Goal: Answer question/provide support

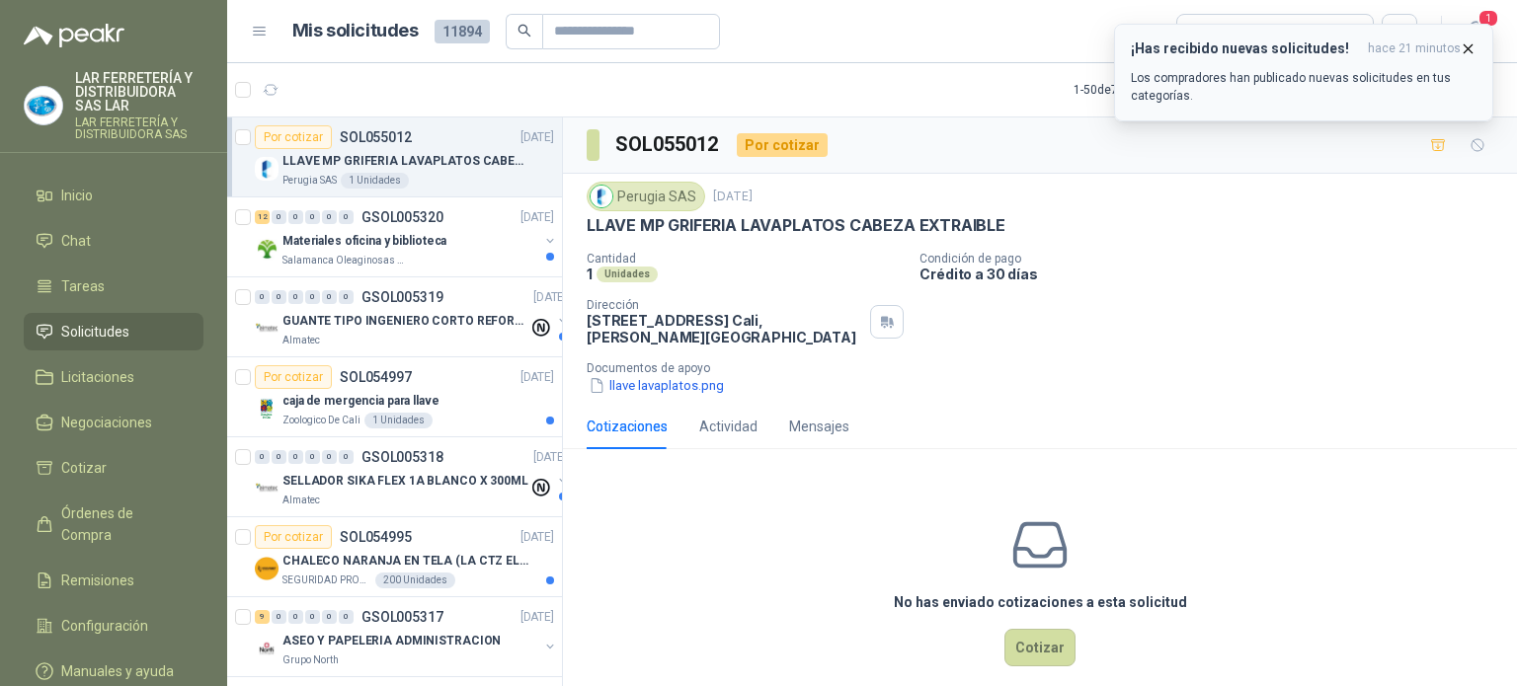
click at [1322, 76] on p "Los compradores han publicado nuevas solicitudes en tus categorías." at bounding box center [1304, 87] width 346 height 36
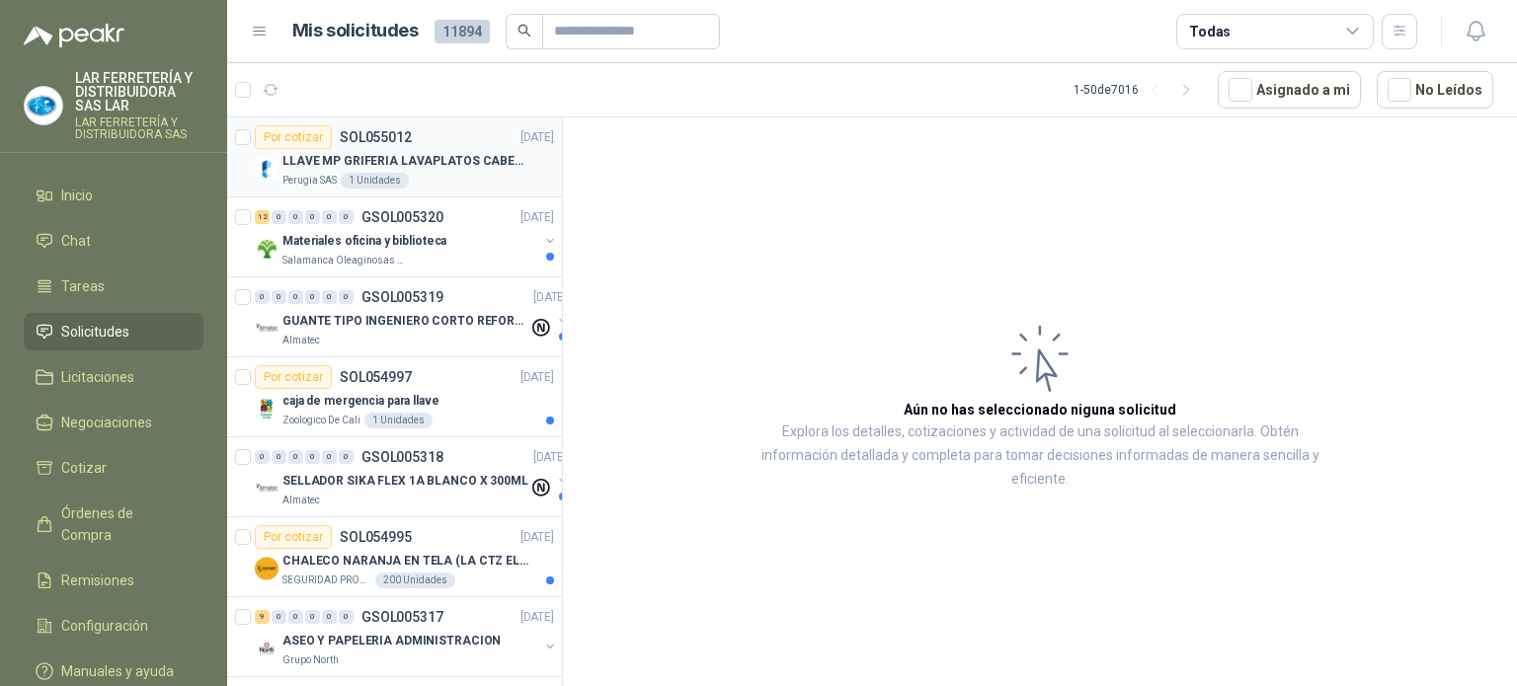
click at [478, 144] on div "Por cotizar SOL055012 [DATE]" at bounding box center [404, 137] width 299 height 24
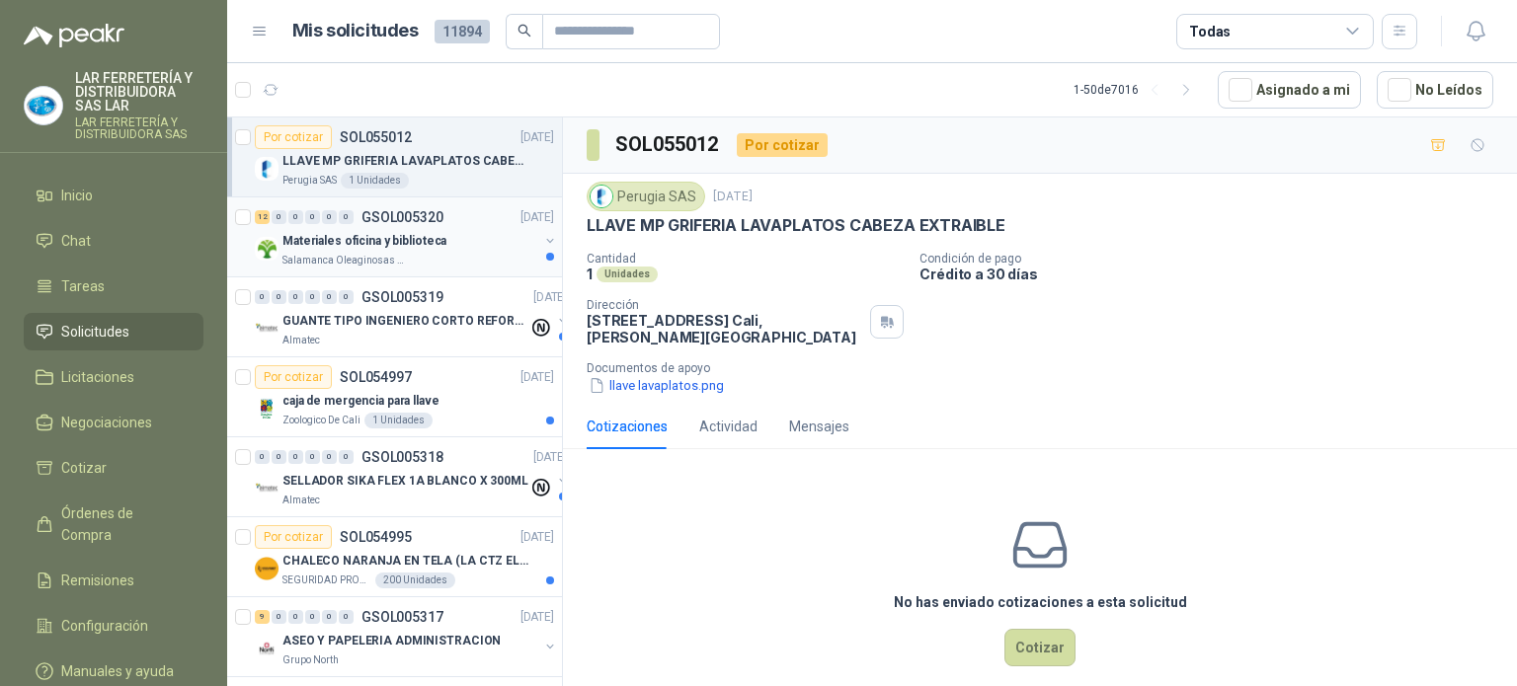
click at [435, 240] on p "Materiales oficina y biblioteca" at bounding box center [364, 241] width 164 height 19
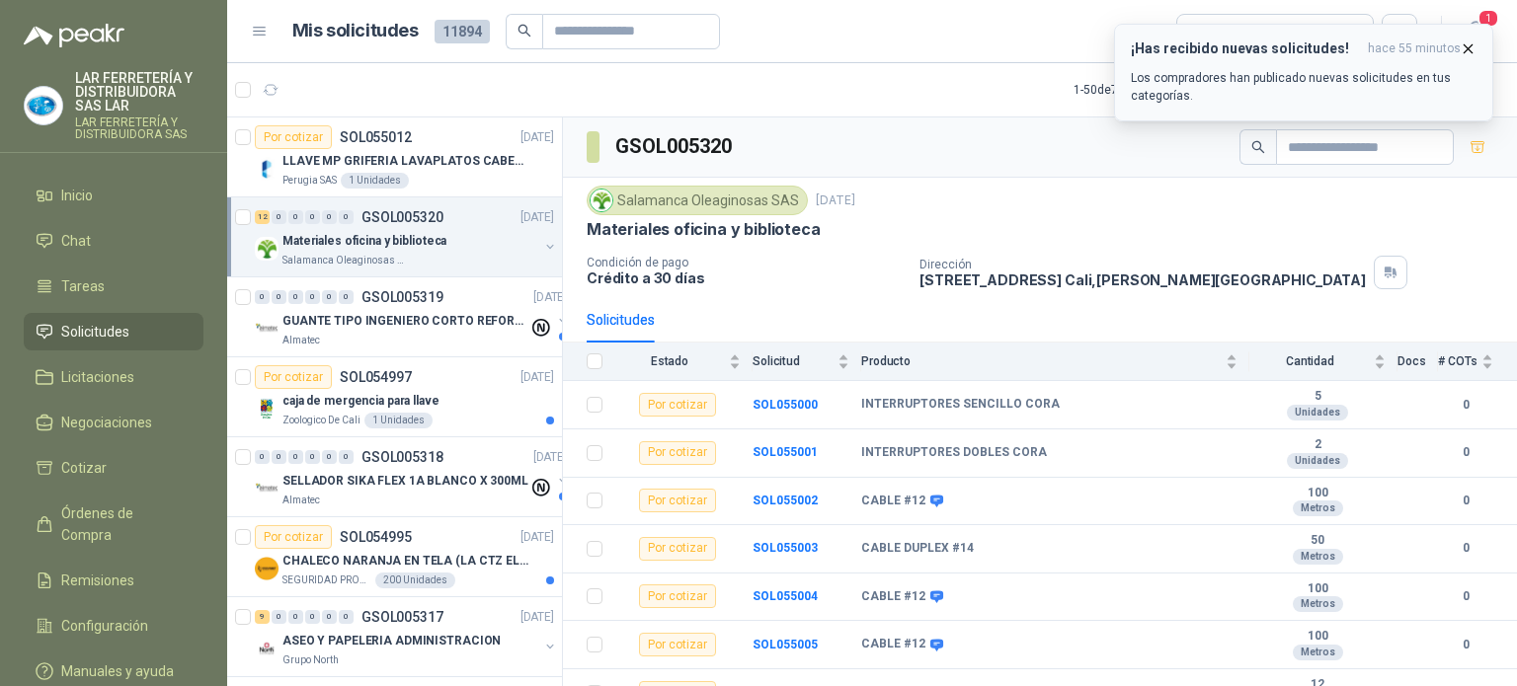
click at [1189, 78] on p "Los compradores han publicado nuevas solicitudes en tus categorías." at bounding box center [1304, 87] width 346 height 36
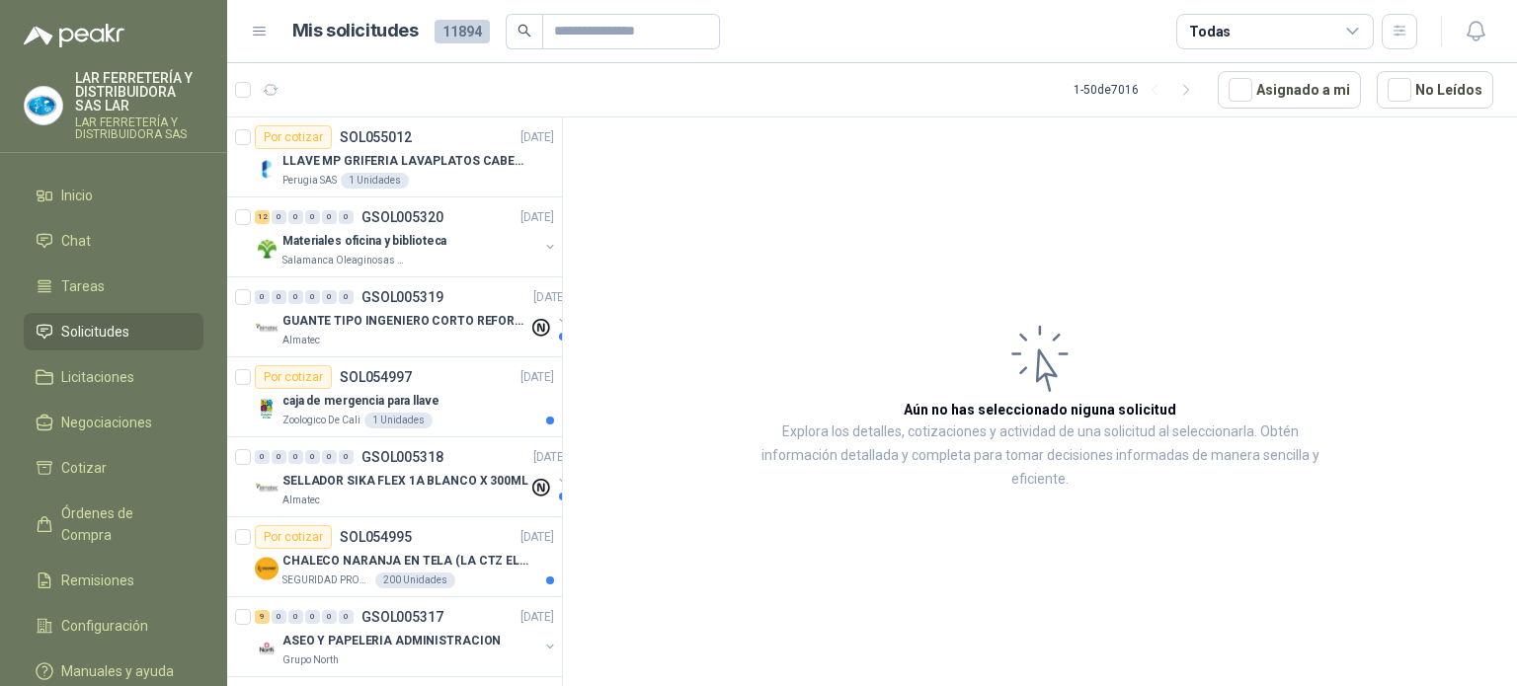
click at [126, 329] on span "Solicitudes" at bounding box center [95, 332] width 68 height 22
click at [76, 216] on ul "Inicio Chat Tareas Solicitudes Licitaciones Negociaciones Cotizar Órdenes de Co…" at bounding box center [113, 437] width 227 height 521
click at [91, 198] on span "Inicio" at bounding box center [77, 196] width 32 height 22
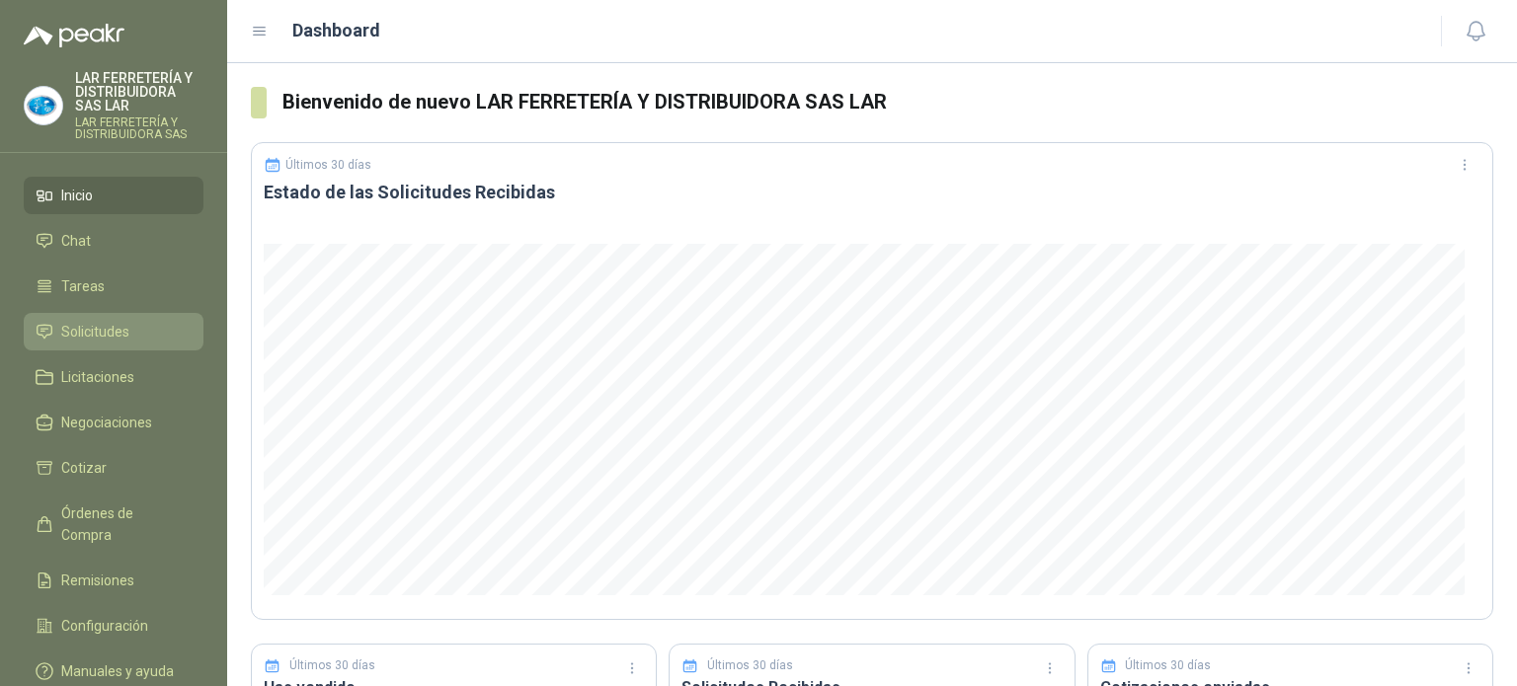
click at [91, 332] on span "Solicitudes" at bounding box center [95, 332] width 68 height 22
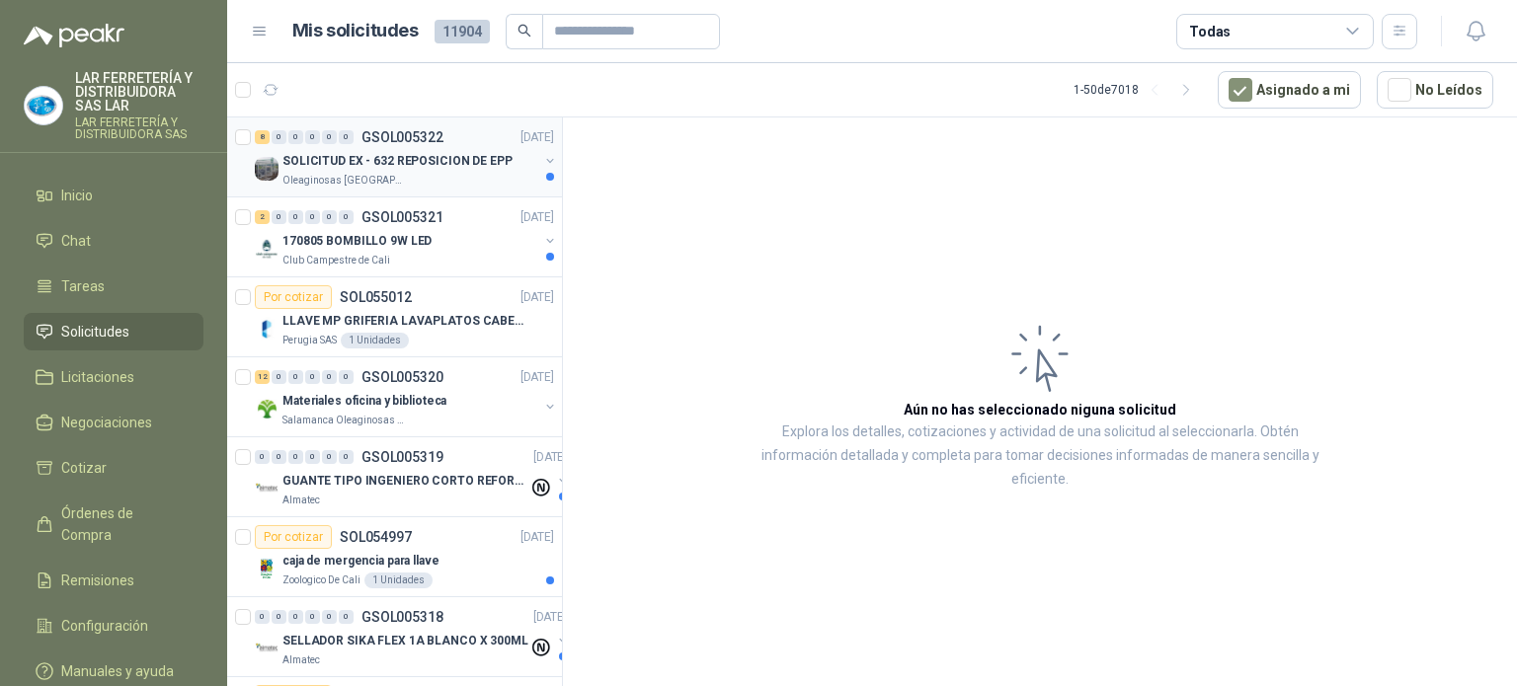
click at [338, 175] on p "Oleaginosas [GEOGRAPHIC_DATA][PERSON_NAME]" at bounding box center [344, 181] width 124 height 16
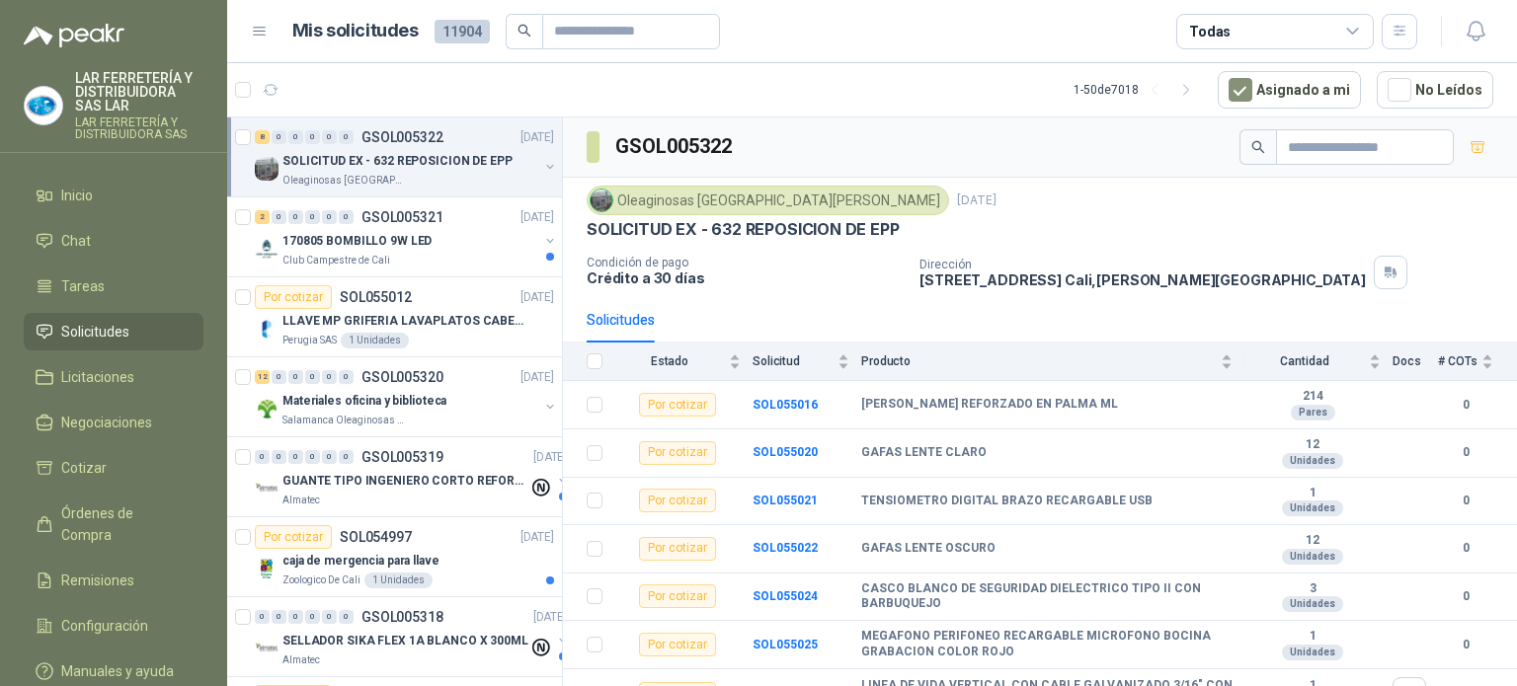
click at [60, 310] on ul "Inicio Chat Tareas Solicitudes Licitaciones Negociaciones Cotizar Órdenes de Co…" at bounding box center [113, 437] width 227 height 521
click at [69, 329] on span "Solicitudes" at bounding box center [95, 332] width 68 height 22
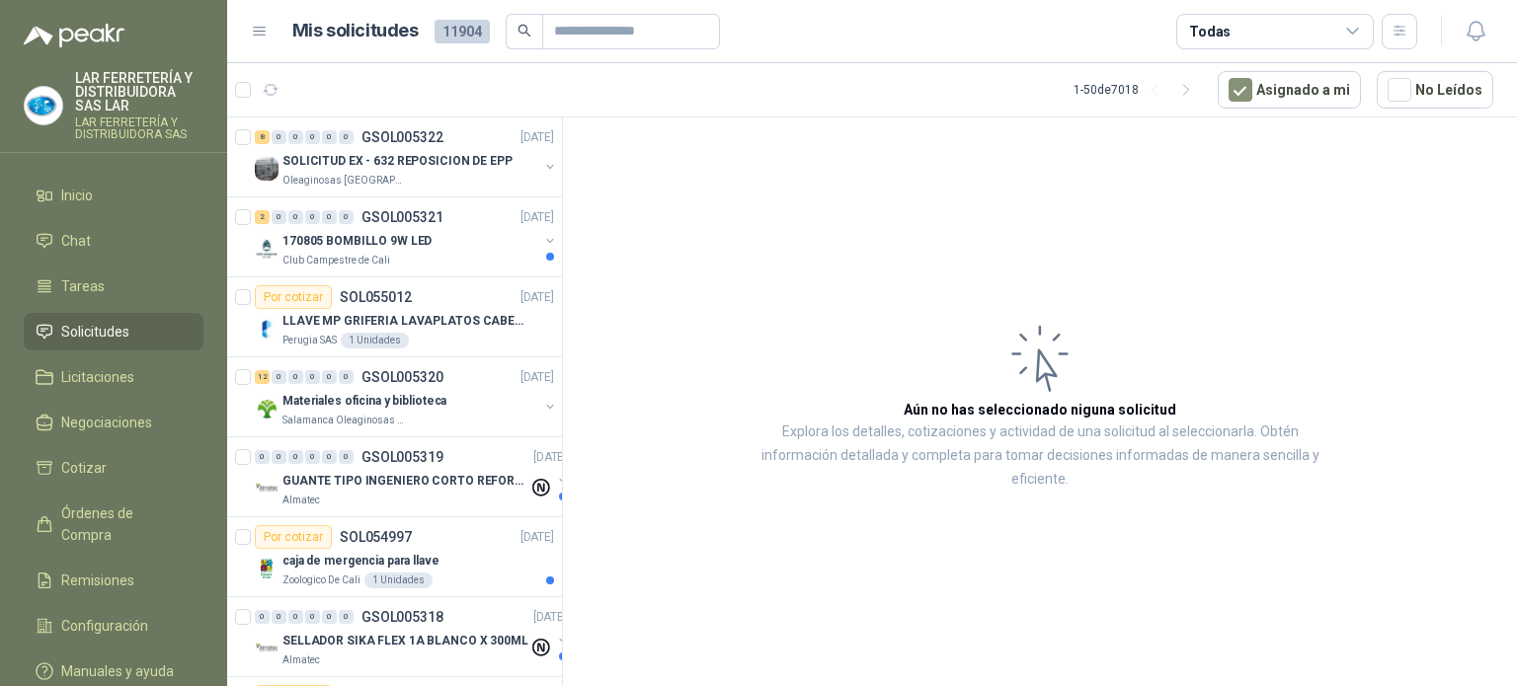
click at [69, 329] on span "Solicitudes" at bounding box center [95, 332] width 68 height 22
click at [64, 279] on span "Tareas" at bounding box center [82, 287] width 43 height 22
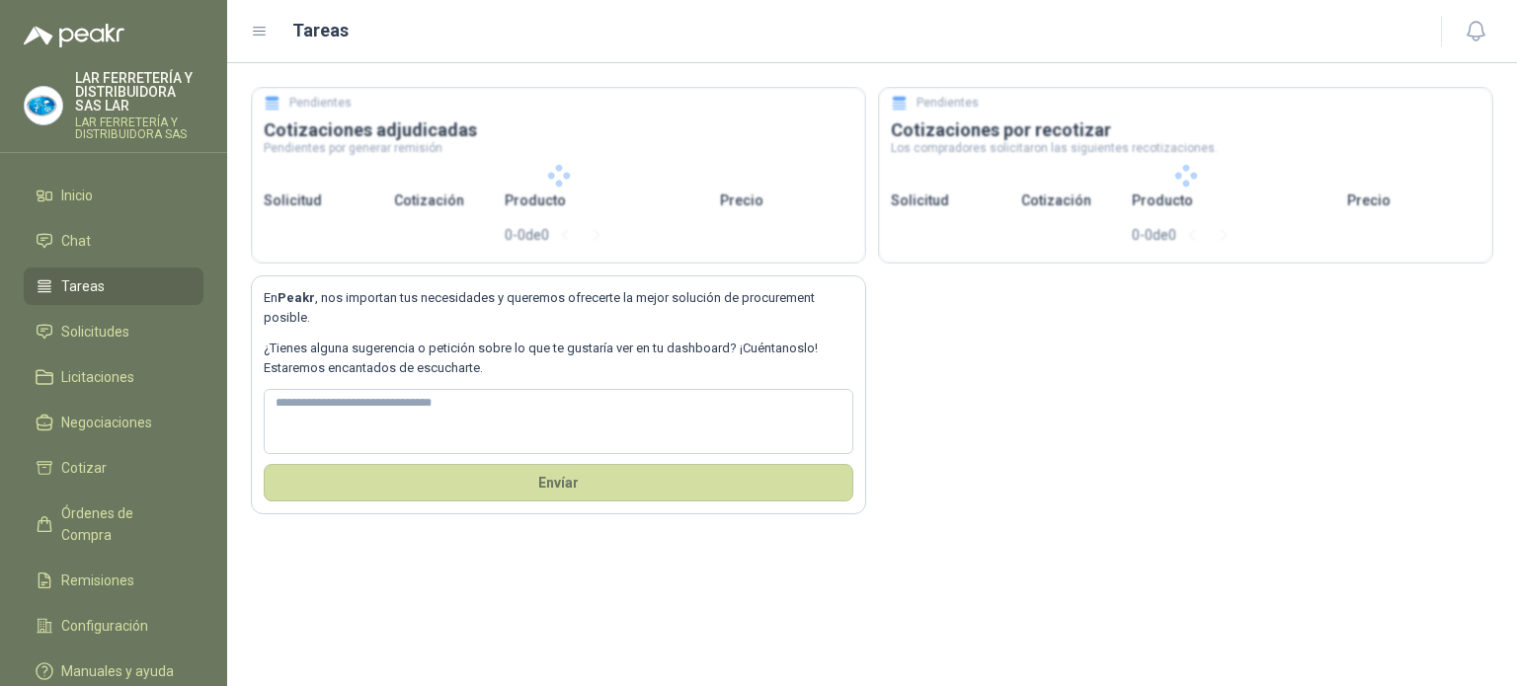
click at [76, 311] on ul "Inicio Chat Tareas Solicitudes Licitaciones Negociaciones Cotizar Órdenes de Co…" at bounding box center [113, 437] width 227 height 521
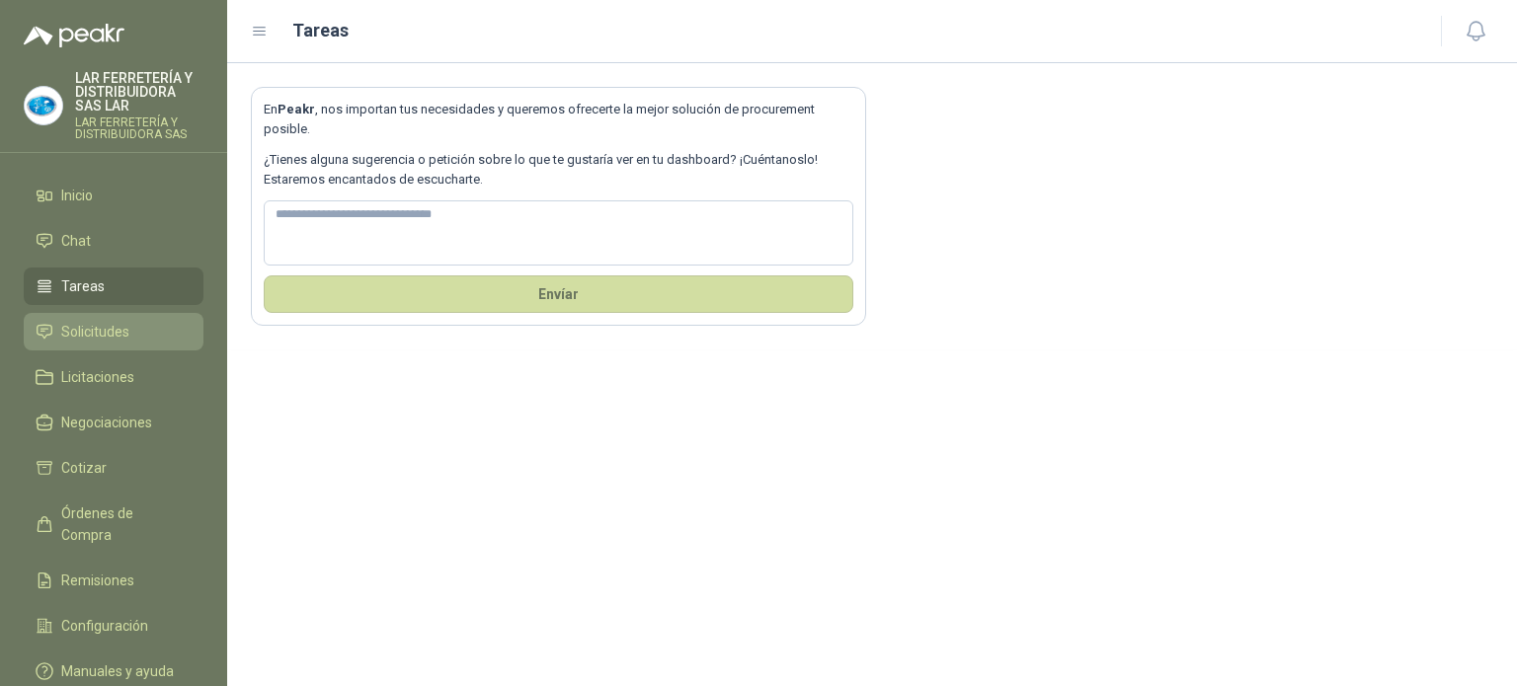
click at [83, 324] on span "Solicitudes" at bounding box center [95, 332] width 68 height 22
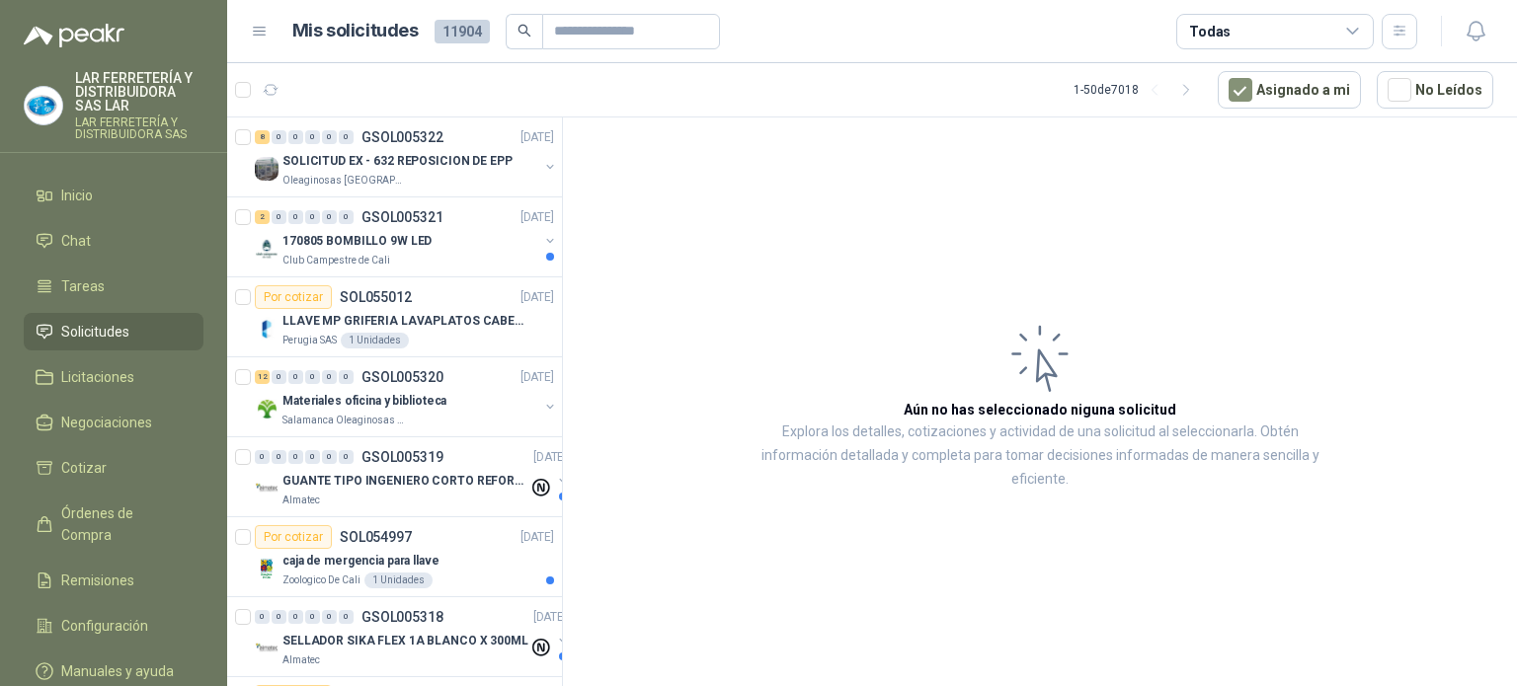
click at [452, 41] on span "11904" at bounding box center [461, 32] width 55 height 24
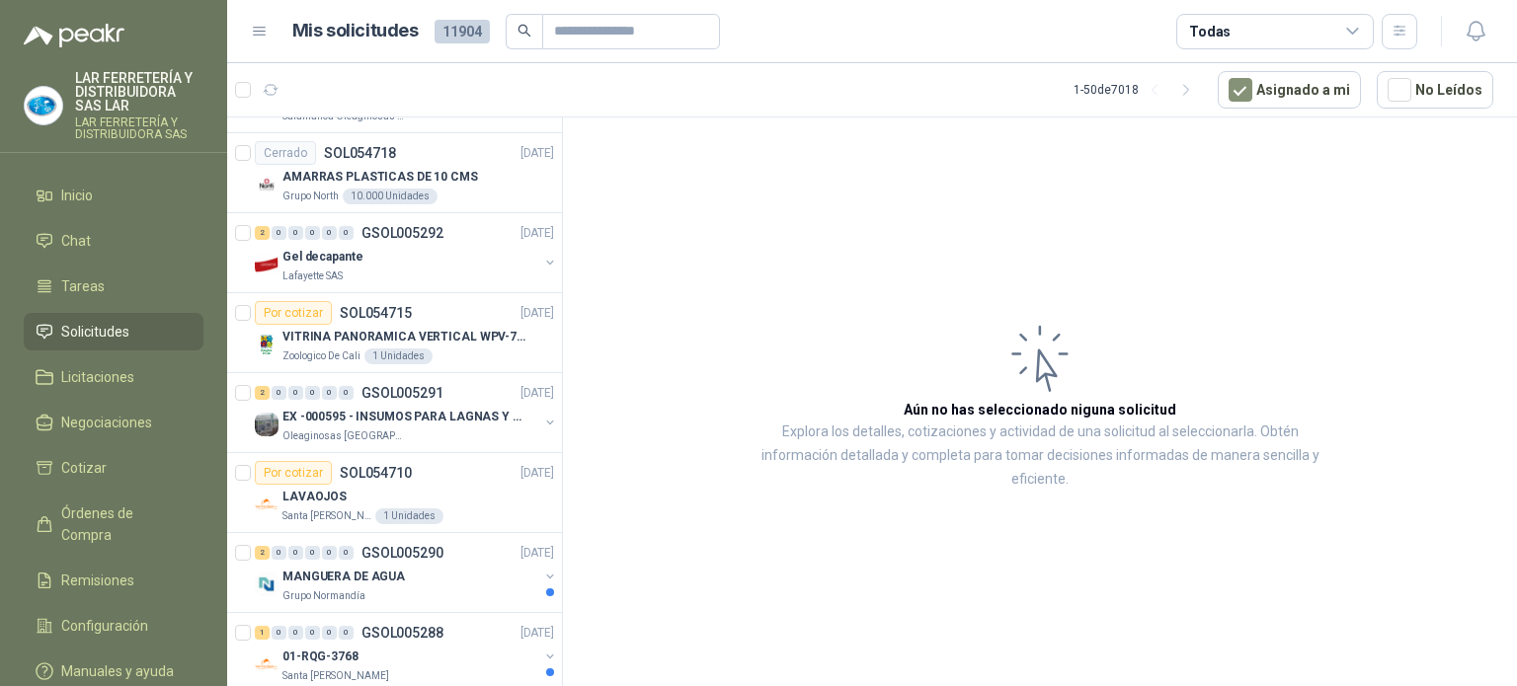
scroll to position [3456, 0]
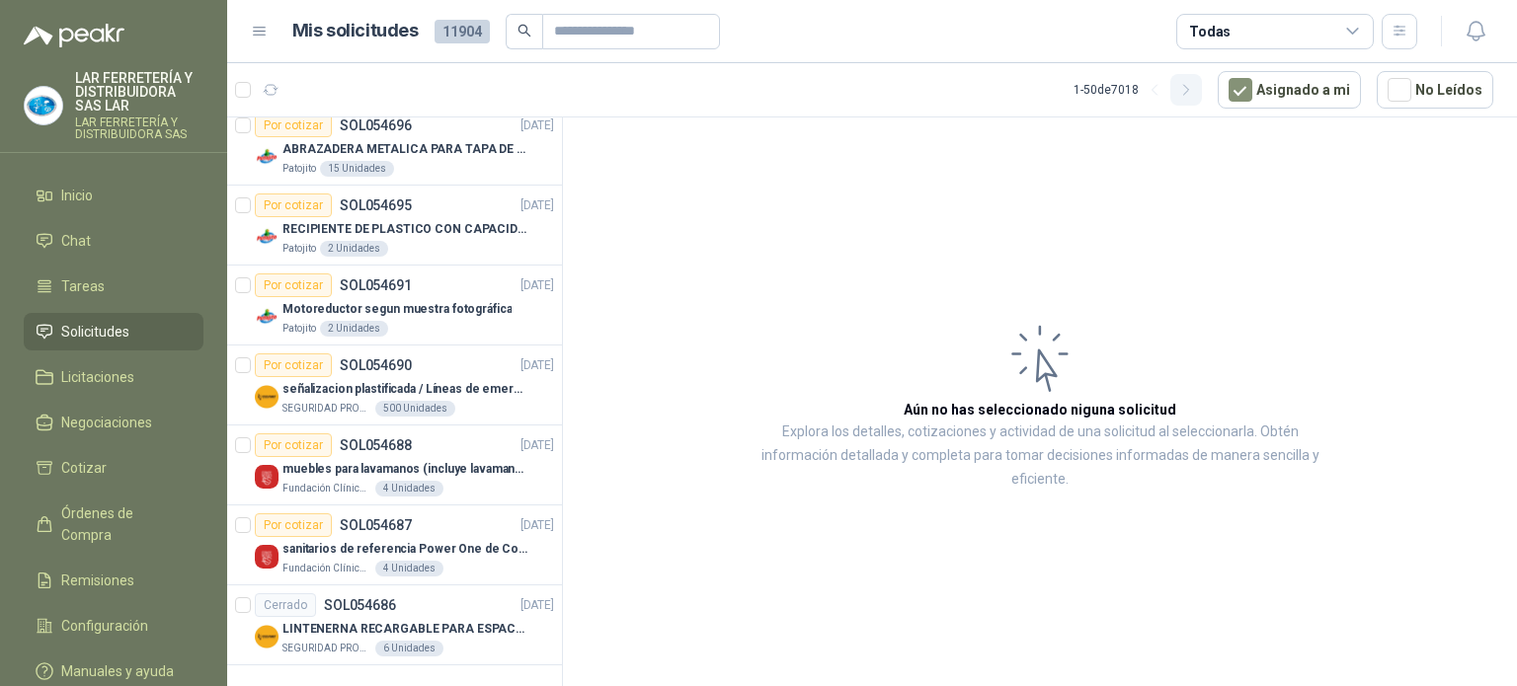
click at [1186, 91] on button "button" at bounding box center [1186, 90] width 32 height 32
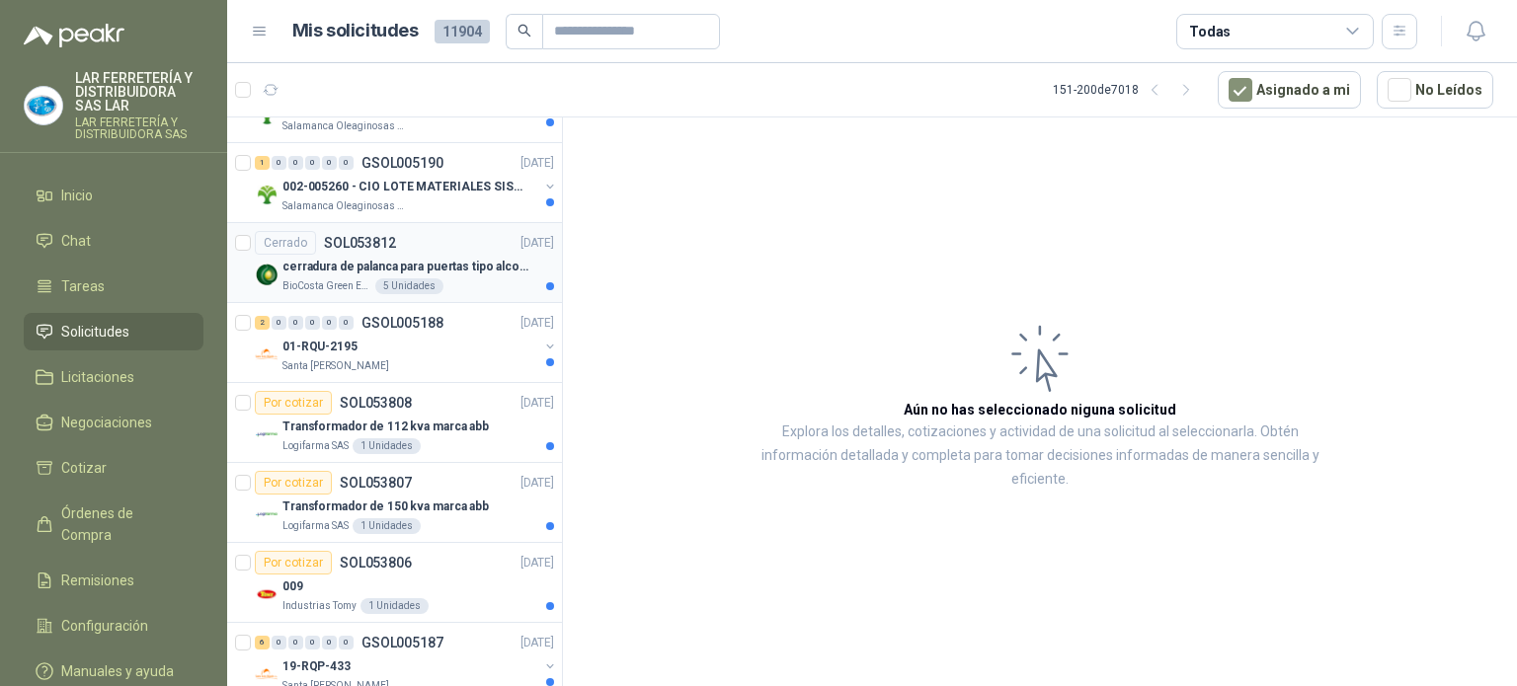
scroll to position [494, 0]
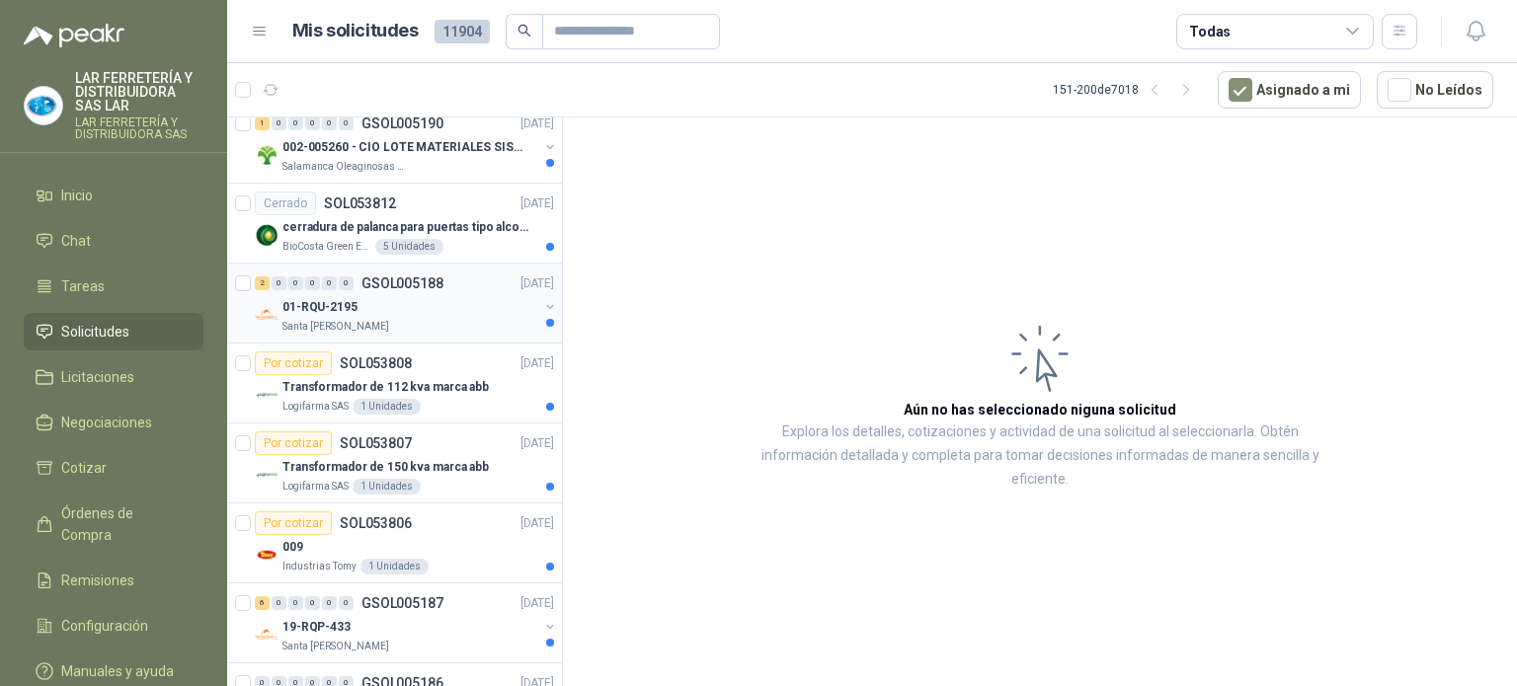
click at [424, 319] on div "Santa [PERSON_NAME]" at bounding box center [410, 327] width 256 height 16
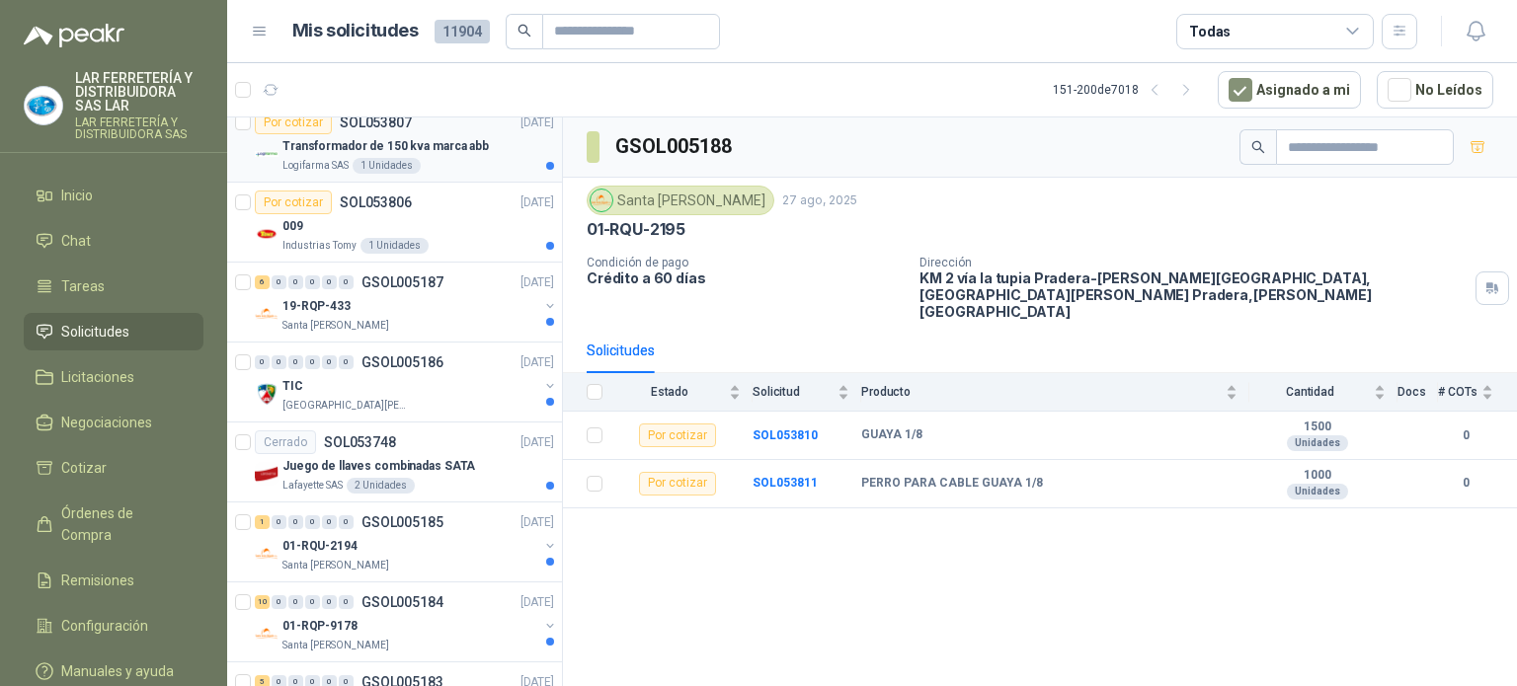
scroll to position [790, 0]
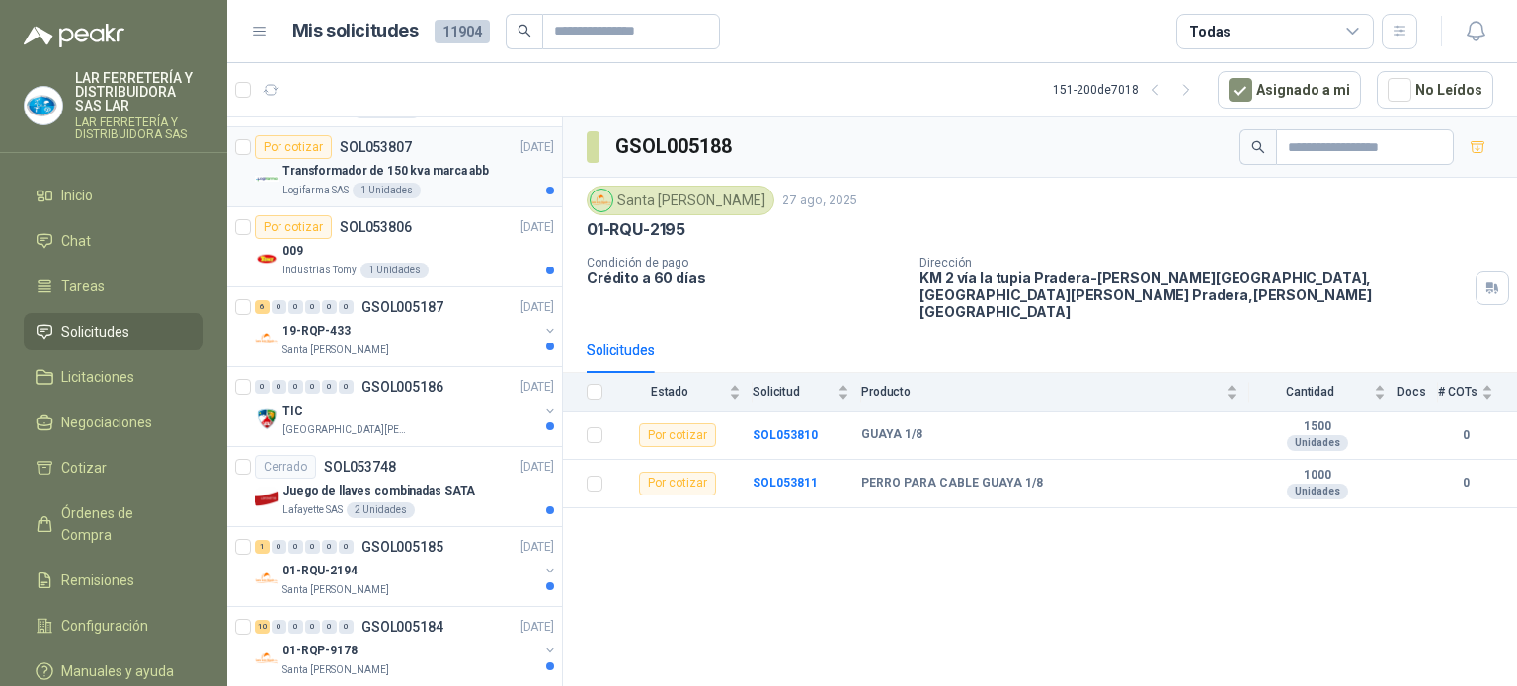
click at [455, 170] on p "Transformador de 150 kva marca abb" at bounding box center [385, 171] width 206 height 19
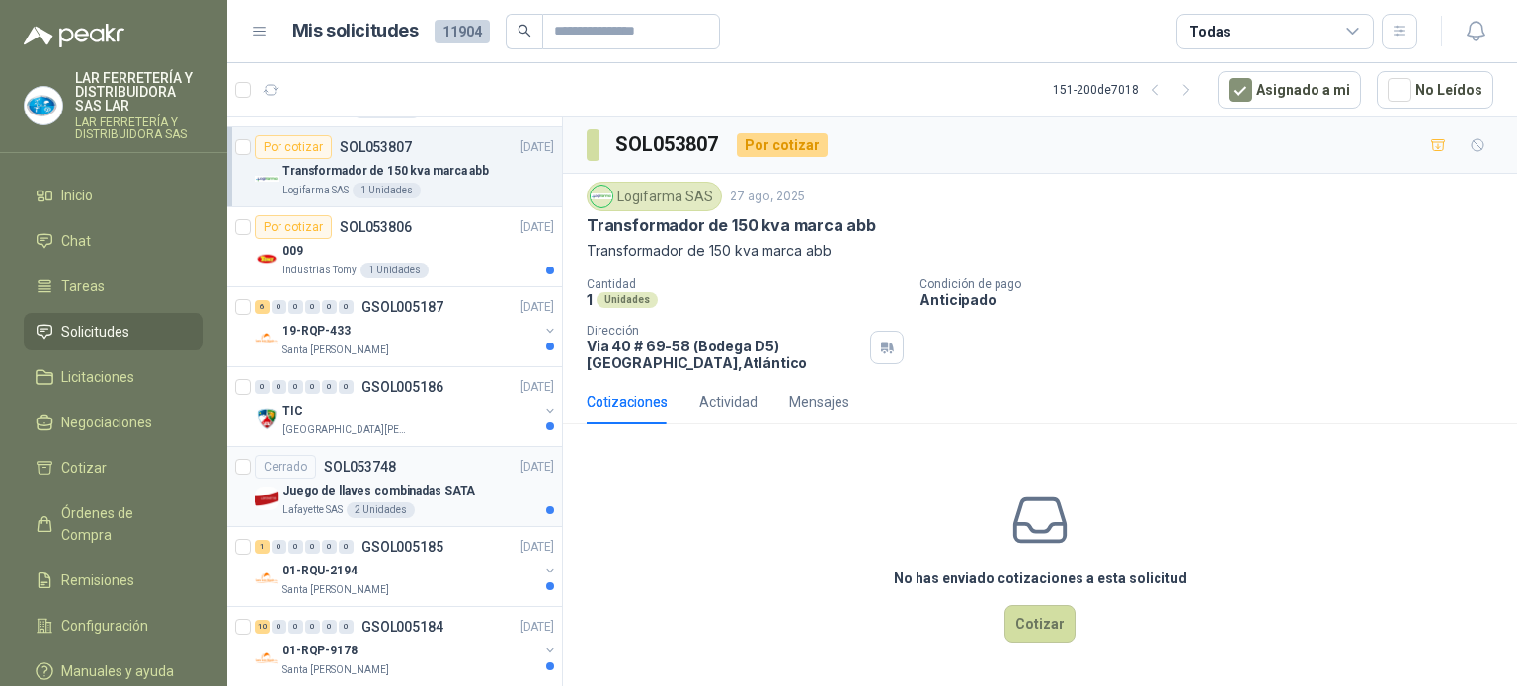
click at [452, 491] on p "Juego de llaves combinadas SATA" at bounding box center [378, 491] width 193 height 19
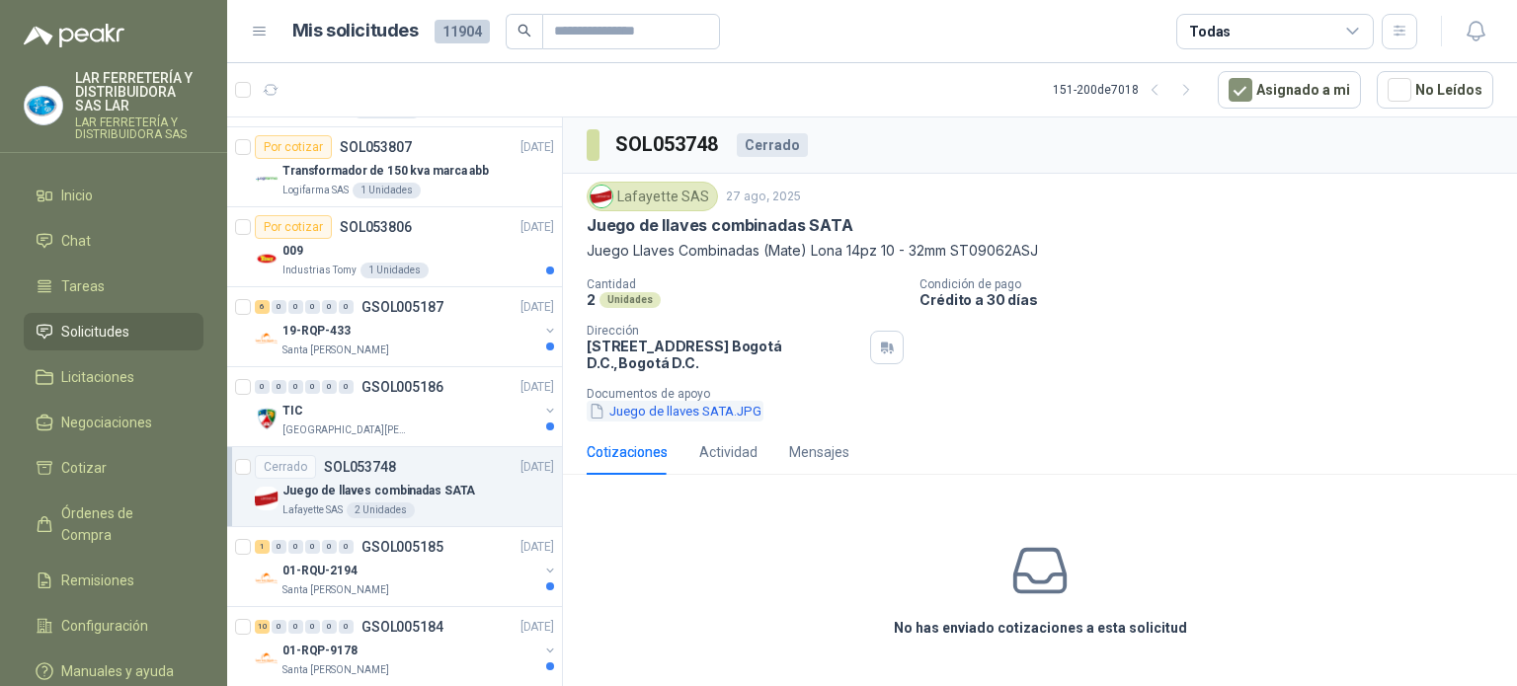
click at [703, 412] on button "Juego de llaves SATA.JPG" at bounding box center [675, 411] width 177 height 21
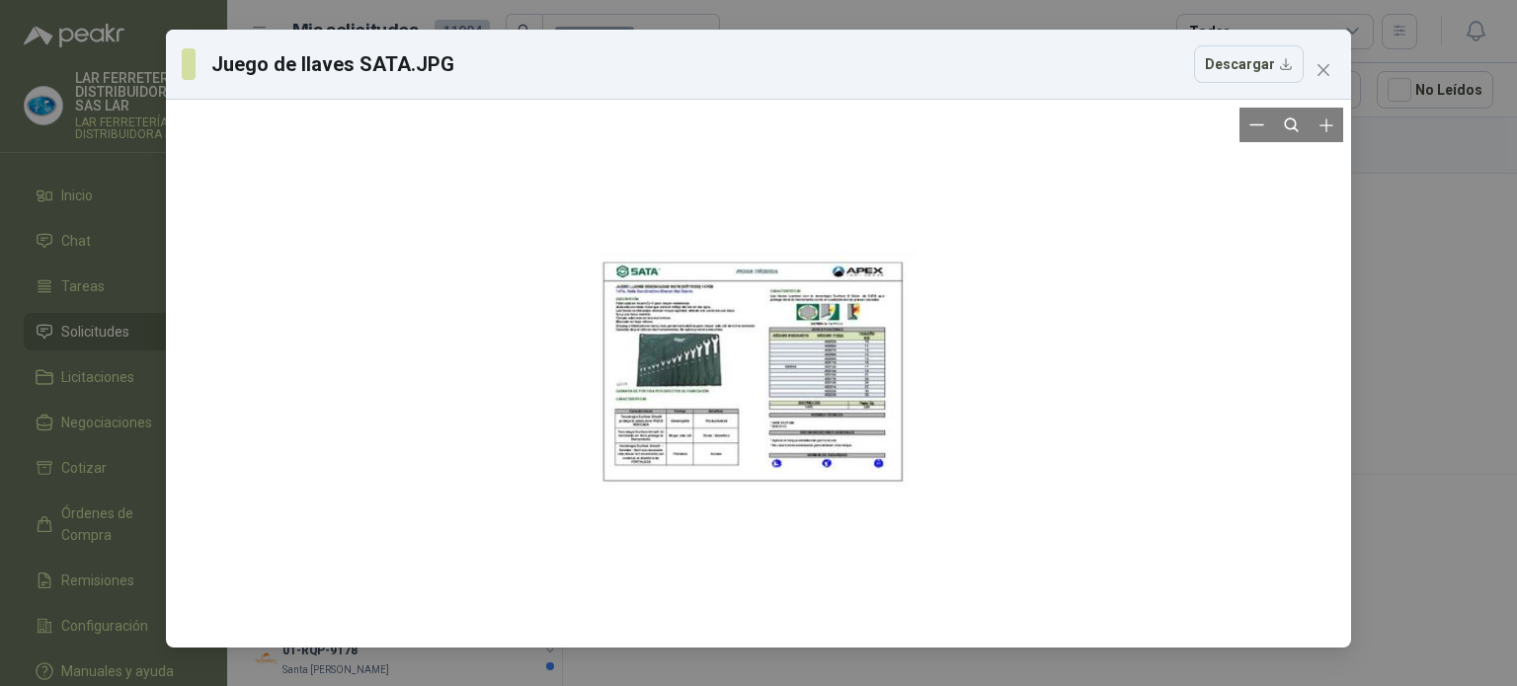
click at [758, 369] on div at bounding box center [758, 374] width 316 height 532
click at [711, 369] on div at bounding box center [758, 374] width 316 height 532
click at [660, 362] on div at bounding box center [758, 374] width 316 height 532
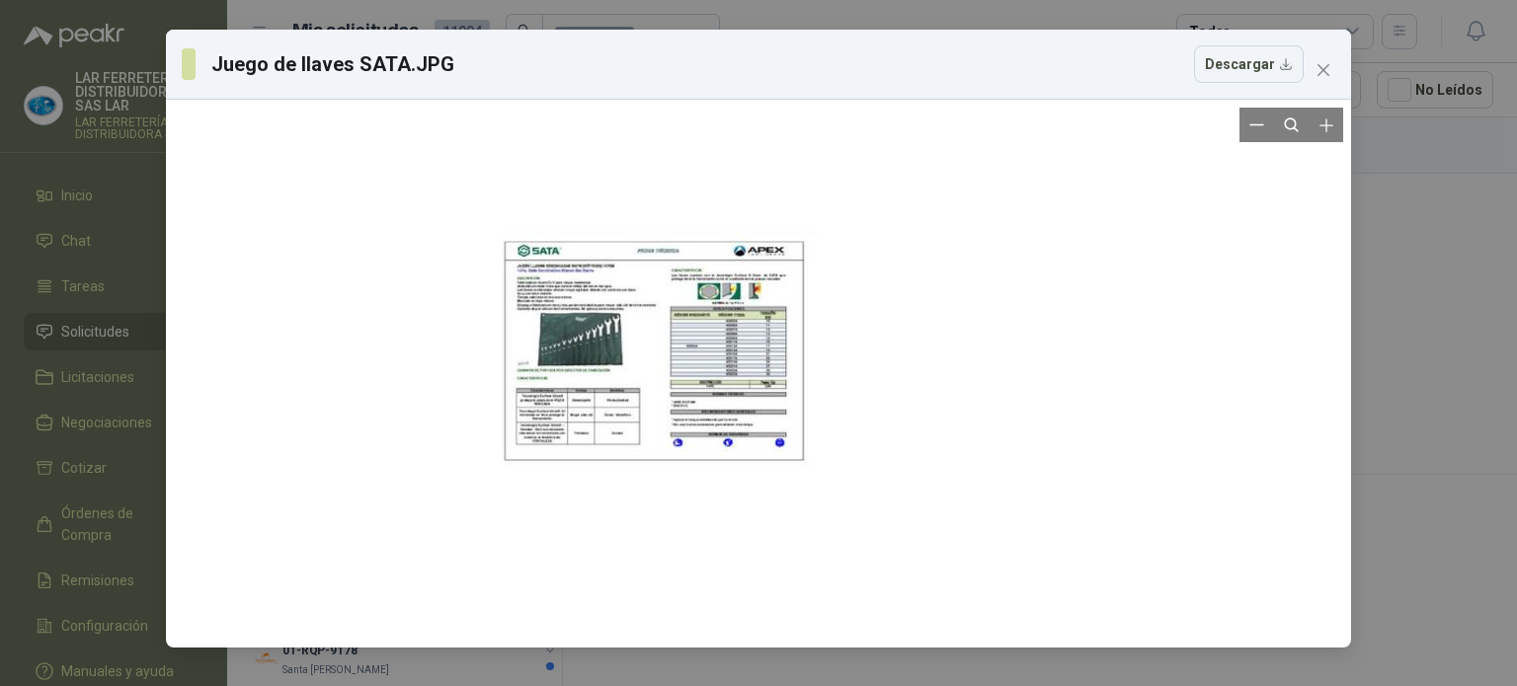
drag, startPoint x: 660, startPoint y: 362, endPoint x: 519, endPoint y: 342, distance: 141.7
click at [519, 342] on div at bounding box center [660, 353] width 316 height 532
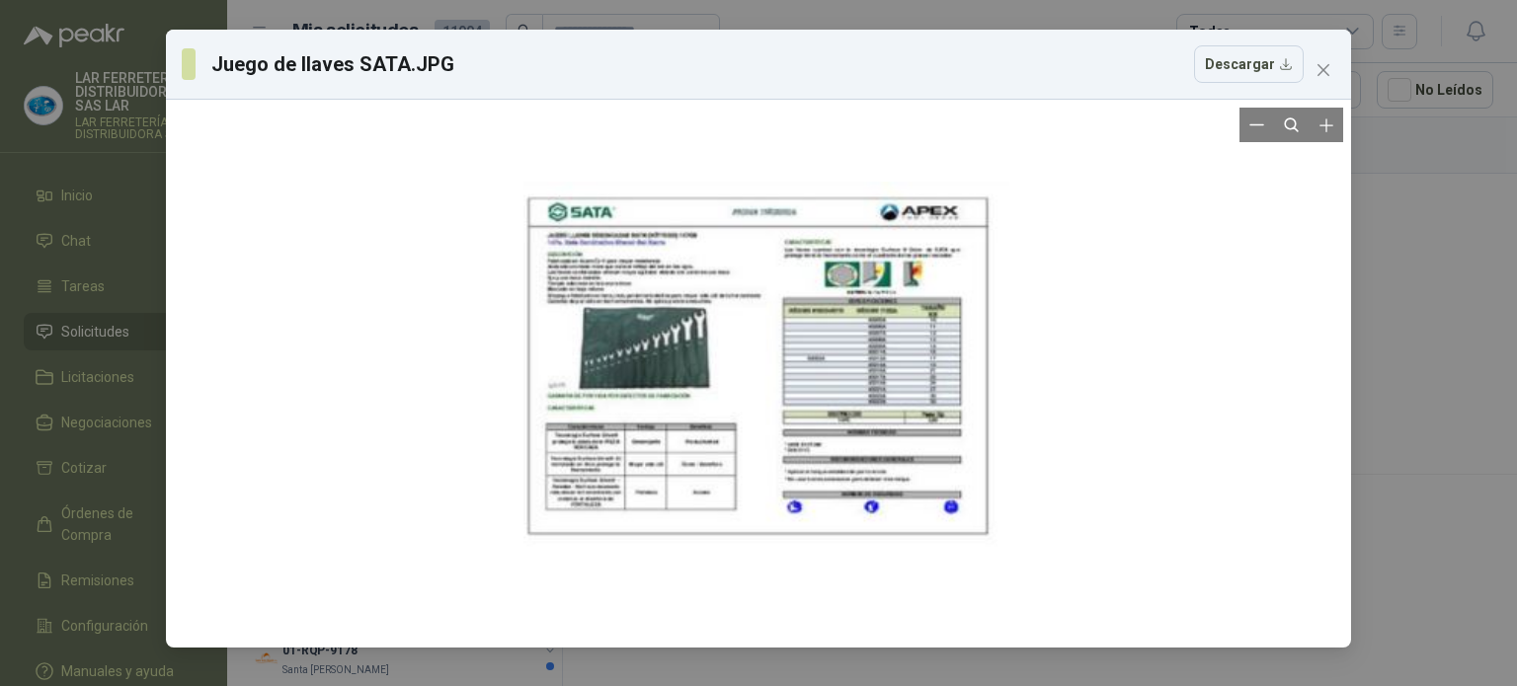
drag, startPoint x: 519, startPoint y: 342, endPoint x: 581, endPoint y: 352, distance: 62.0
click at [577, 352] on div at bounding box center [766, 370] width 486 height 818
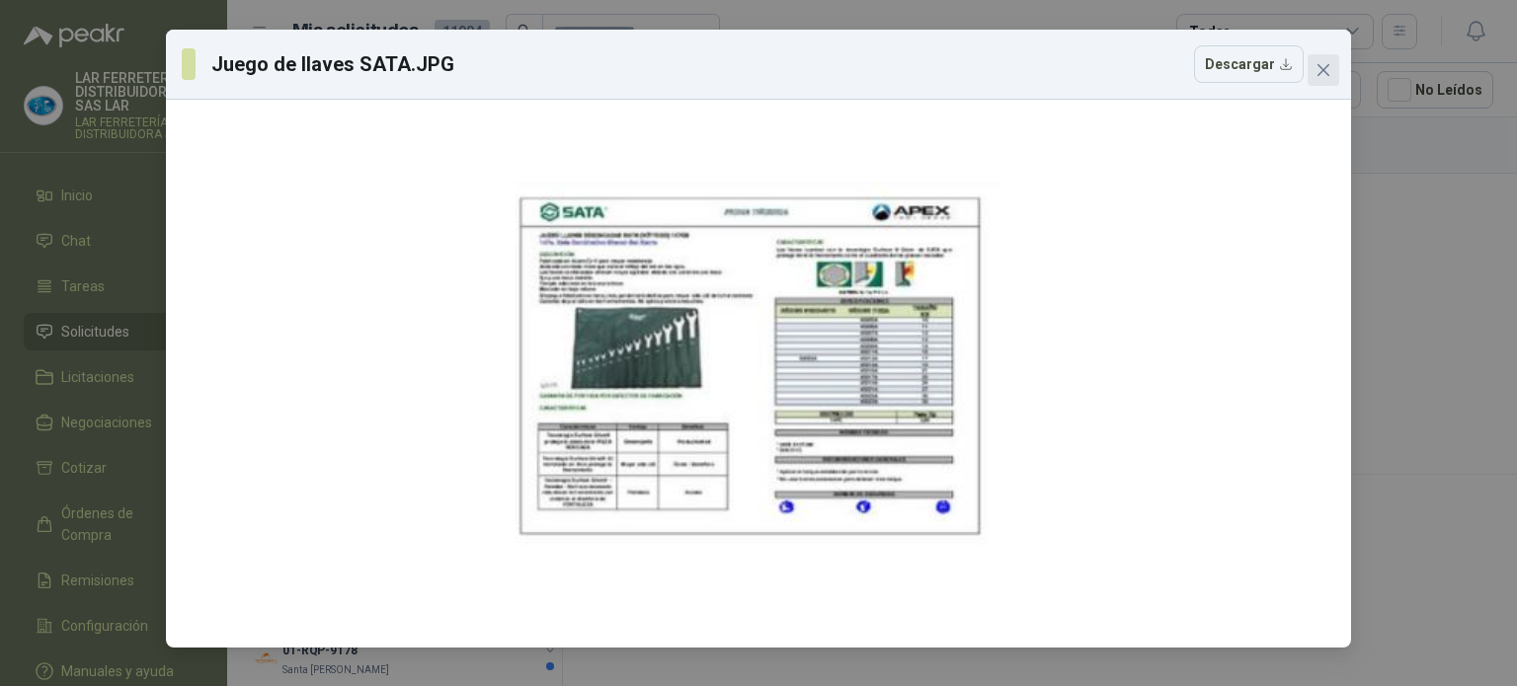
click at [1314, 76] on span "Close" at bounding box center [1323, 70] width 32 height 16
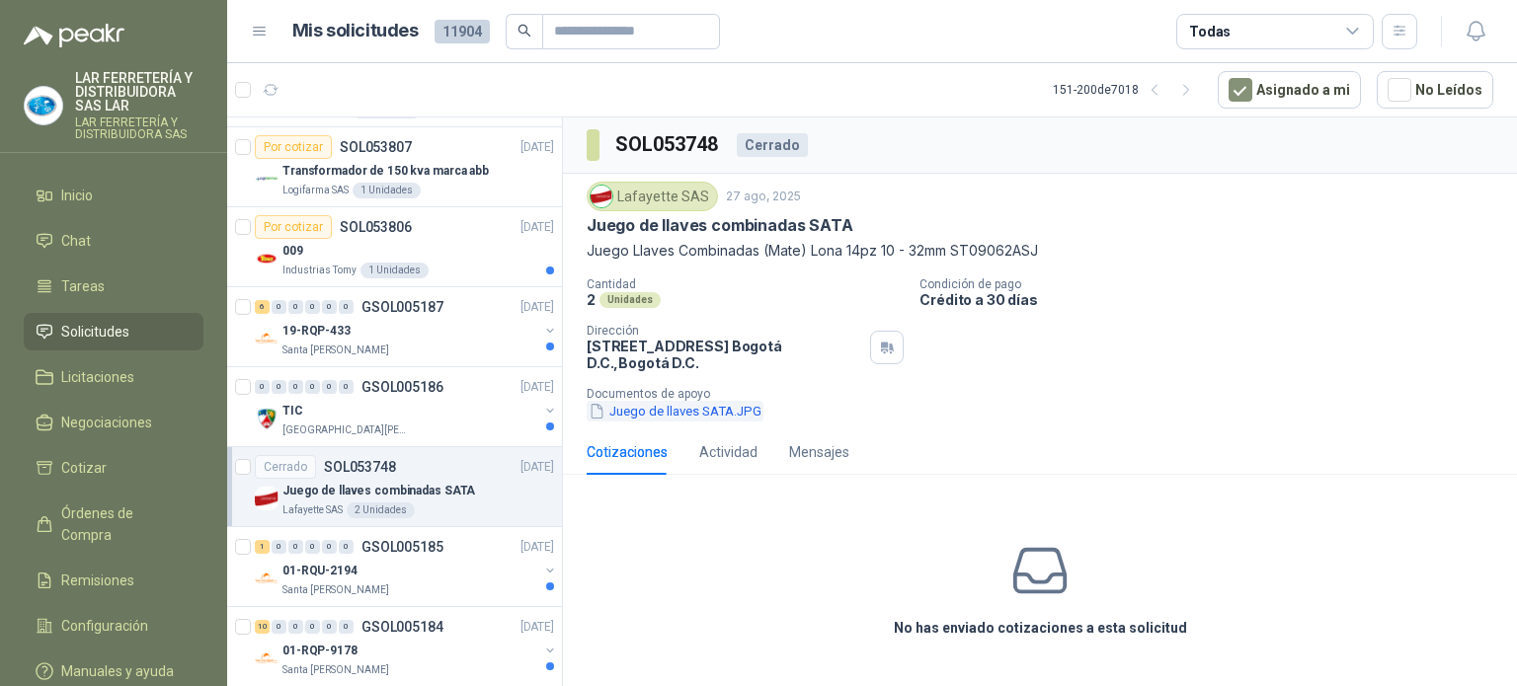
click at [614, 403] on button "Juego de llaves SATA.JPG" at bounding box center [675, 411] width 177 height 21
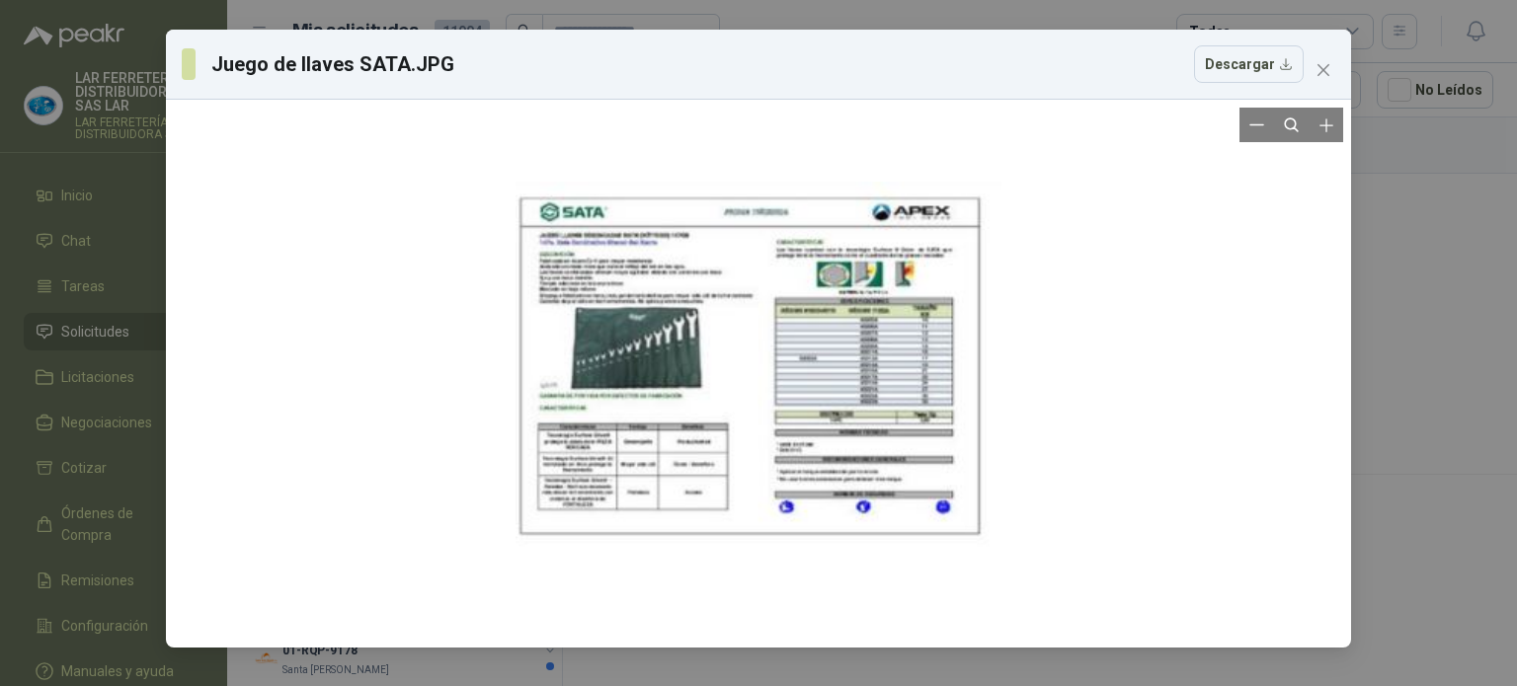
click at [669, 396] on div at bounding box center [758, 370] width 486 height 818
click at [1331, 128] on icon "Zoom in" at bounding box center [1326, 126] width 20 height 20
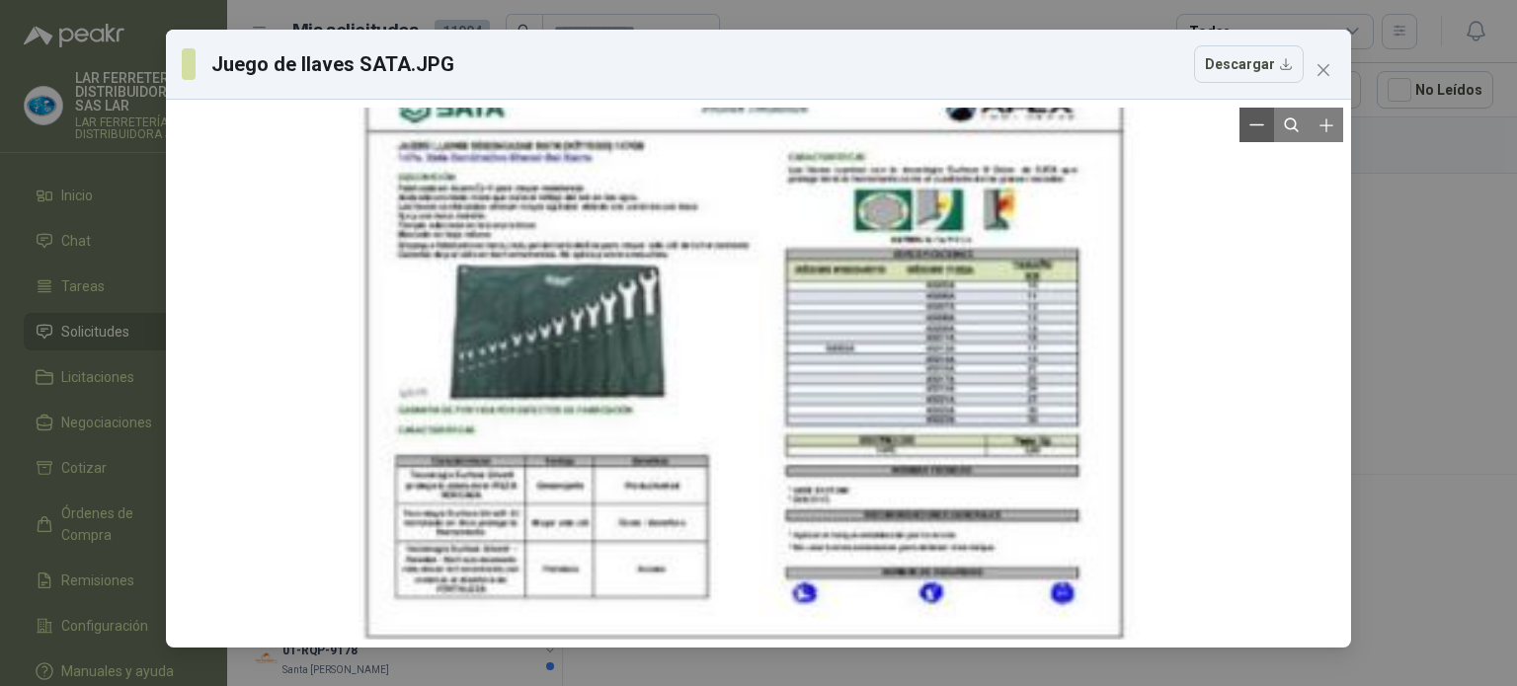
click at [1270, 118] on button "Zoom out" at bounding box center [1256, 125] width 35 height 35
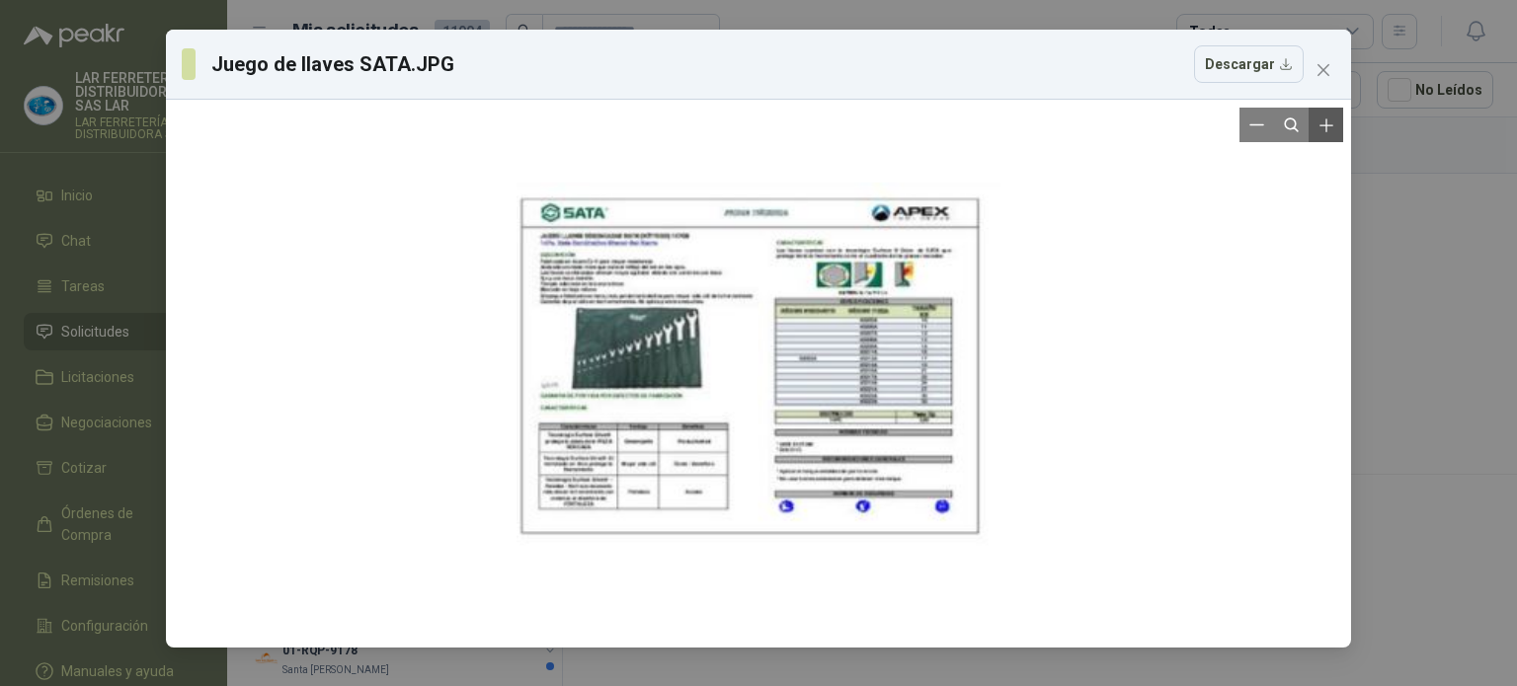
click at [1323, 122] on icon "Zoom in" at bounding box center [1326, 126] width 20 height 20
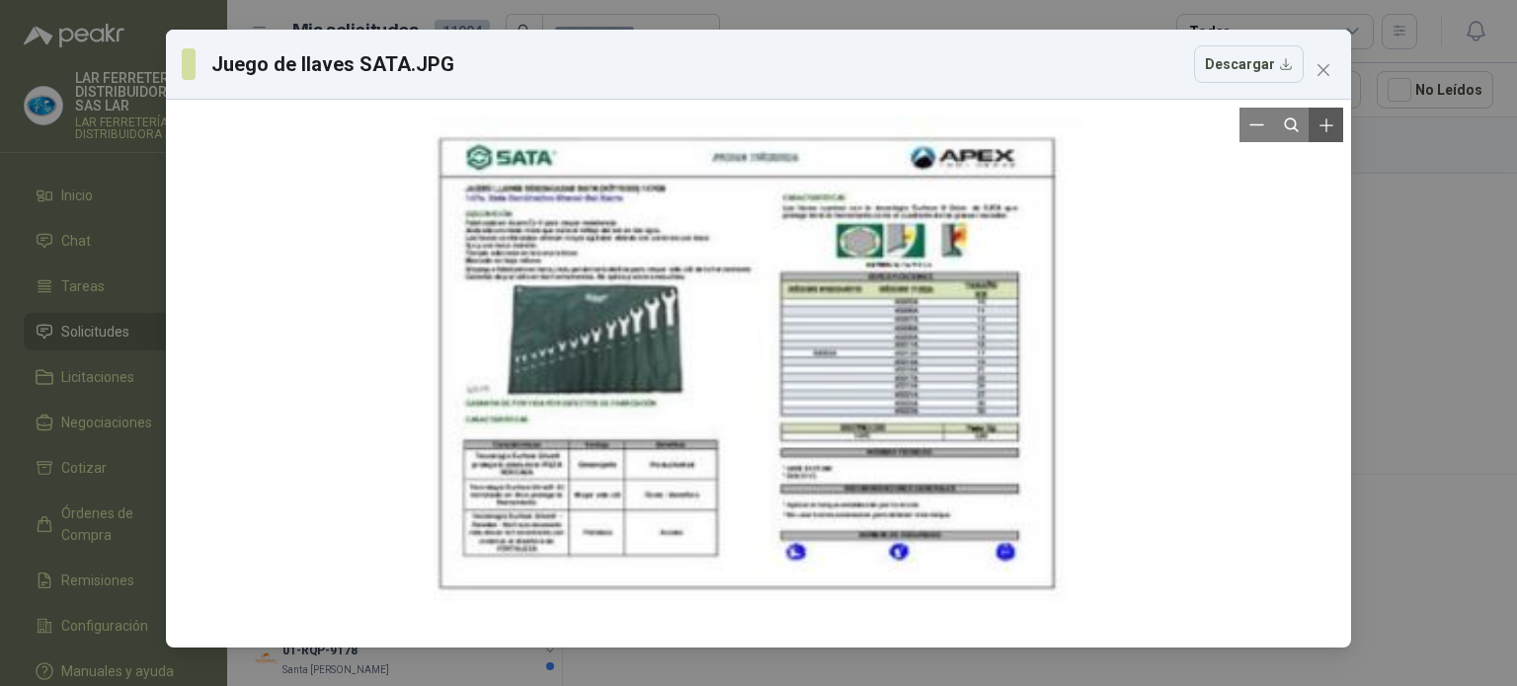
click at [1323, 122] on icon "Zoom in" at bounding box center [1326, 126] width 20 height 20
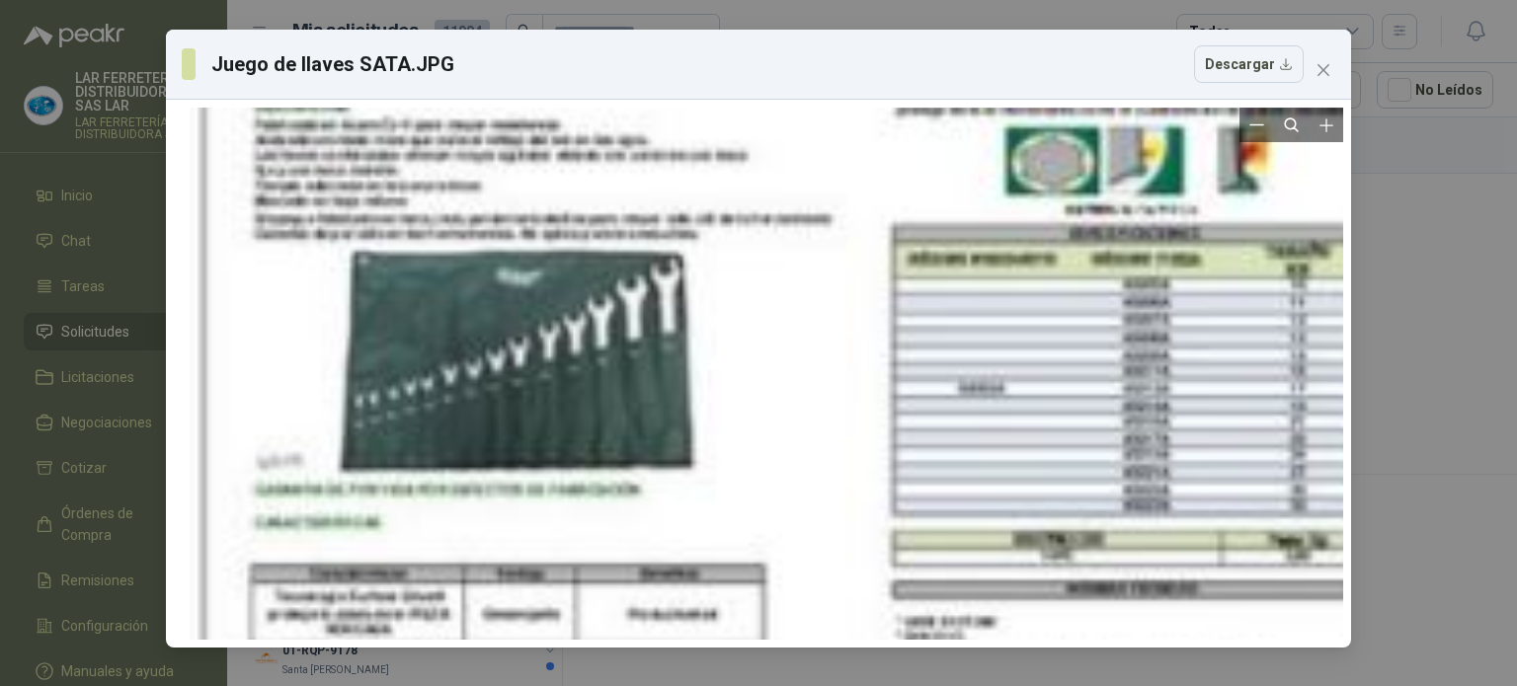
drag, startPoint x: 719, startPoint y: 373, endPoint x: 865, endPoint y: 456, distance: 168.0
click at [865, 456] on div at bounding box center [847, 418] width 1314 height 2214
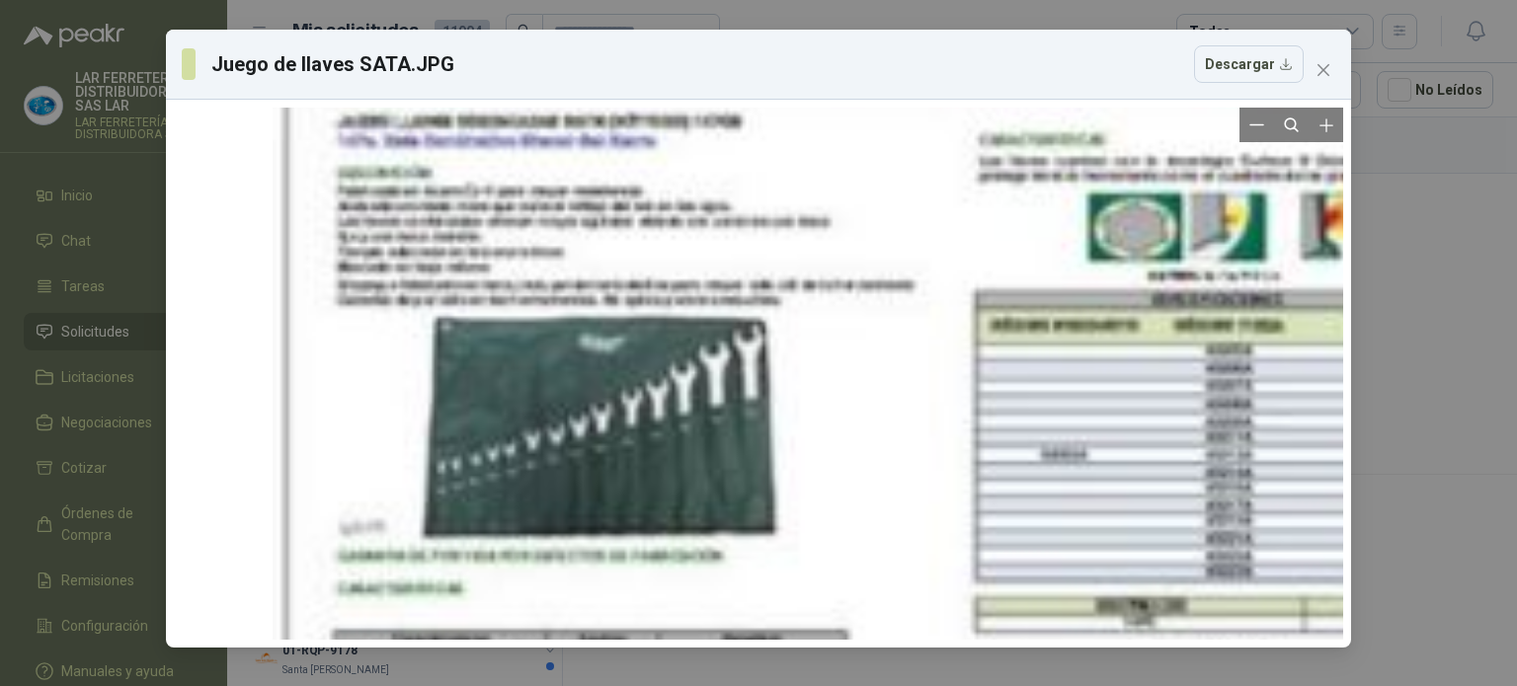
drag, startPoint x: 679, startPoint y: 319, endPoint x: 789, endPoint y: 347, distance: 113.0
click at [789, 347] on div at bounding box center [930, 484] width 1314 height 2214
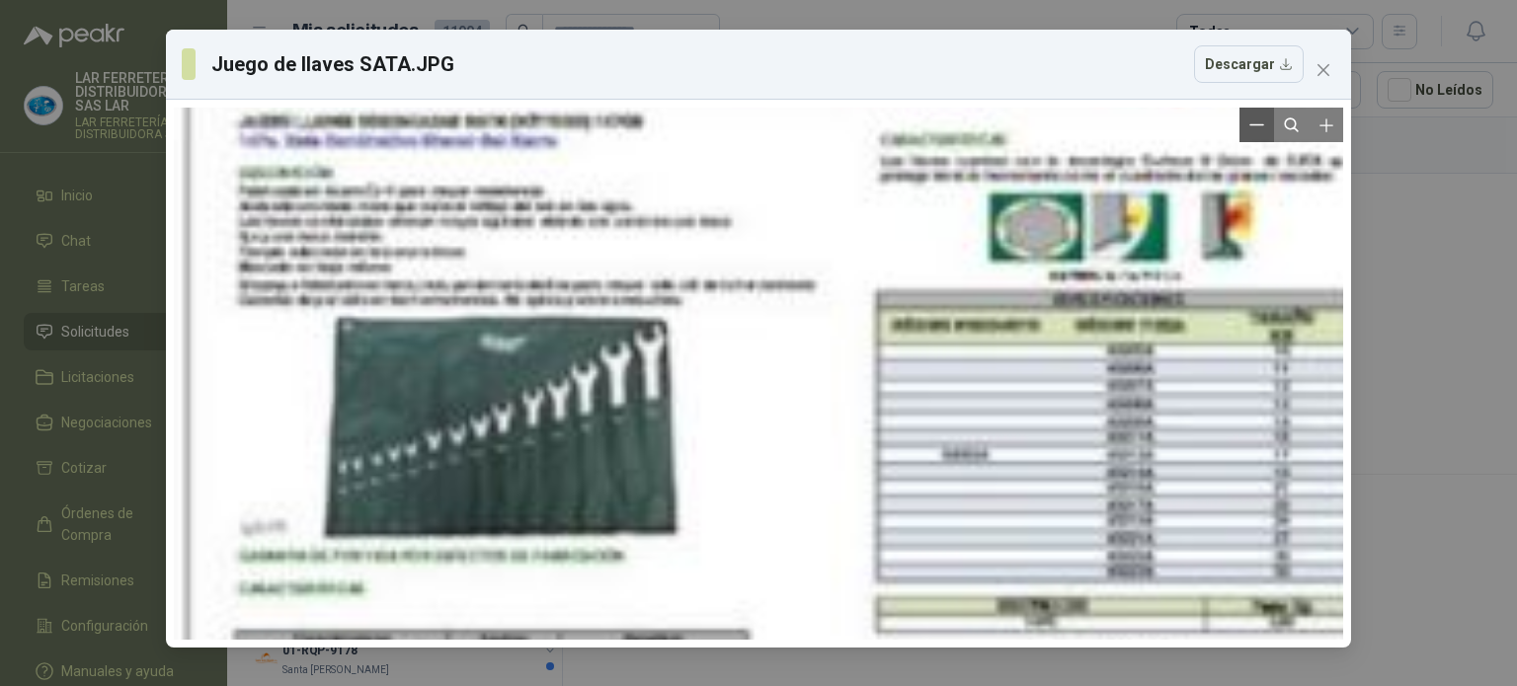
click at [1254, 133] on button "Zoom out" at bounding box center [1256, 125] width 35 height 35
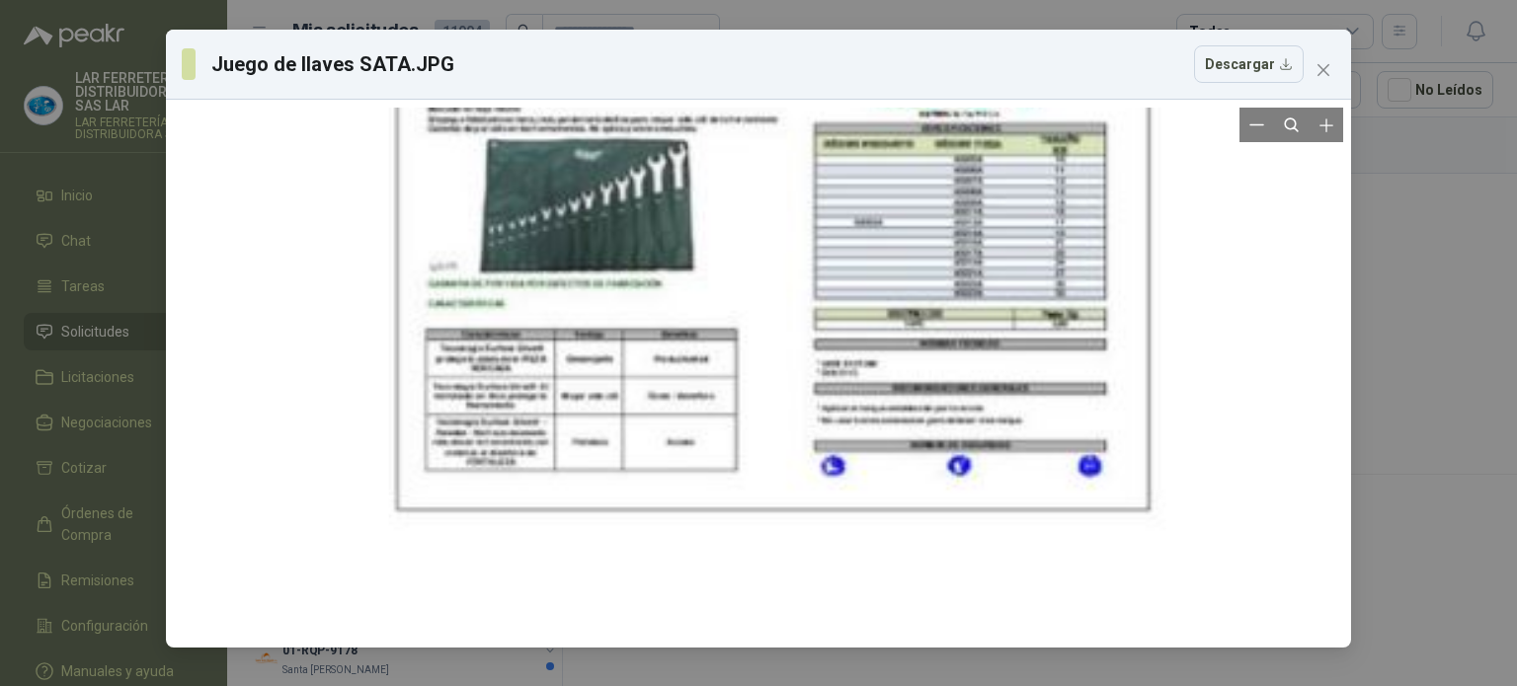
drag, startPoint x: 1002, startPoint y: 335, endPoint x: 1031, endPoint y: 134, distance: 202.5
click at [1031, 134] on div at bounding box center [787, 239] width 796 height 1341
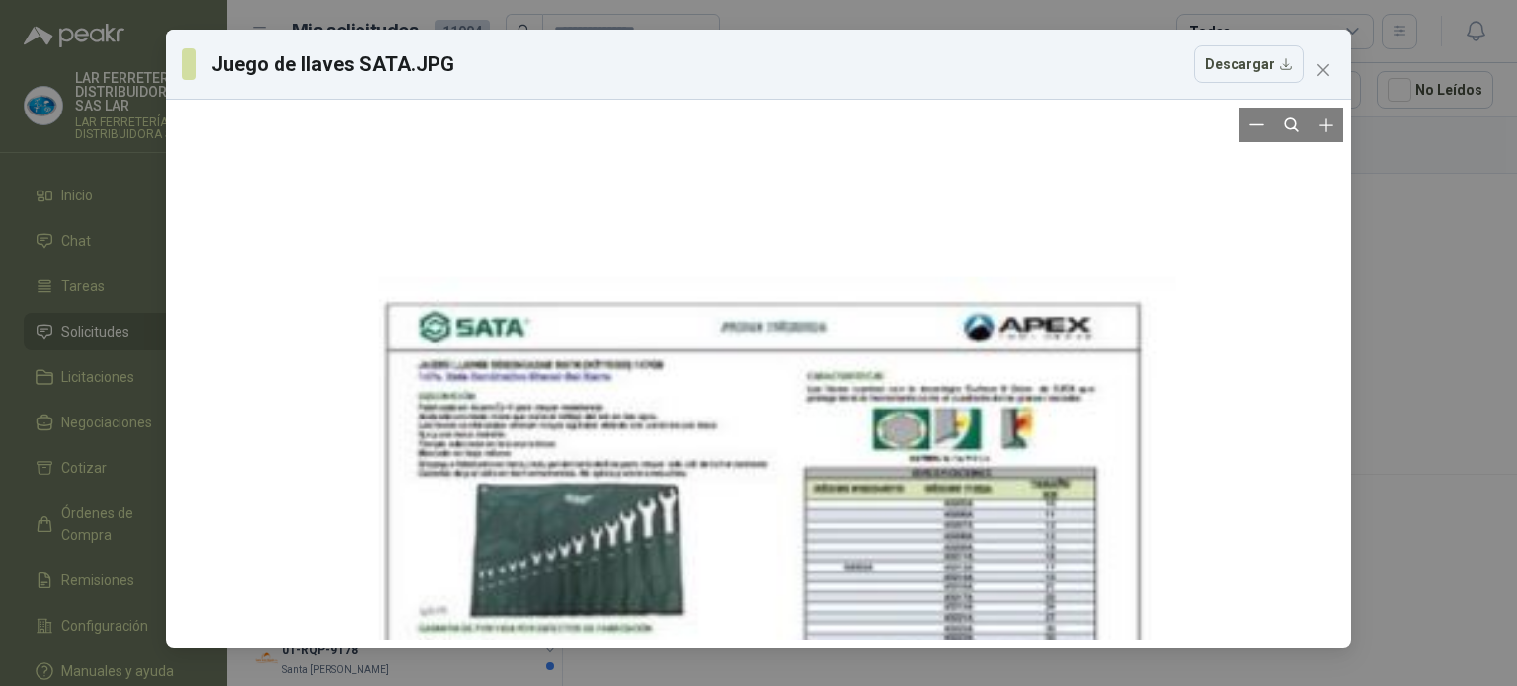
drag, startPoint x: 1023, startPoint y: 196, endPoint x: 1041, endPoint y: 540, distance: 345.1
click at [1042, 540] on div at bounding box center [777, 584] width 796 height 1341
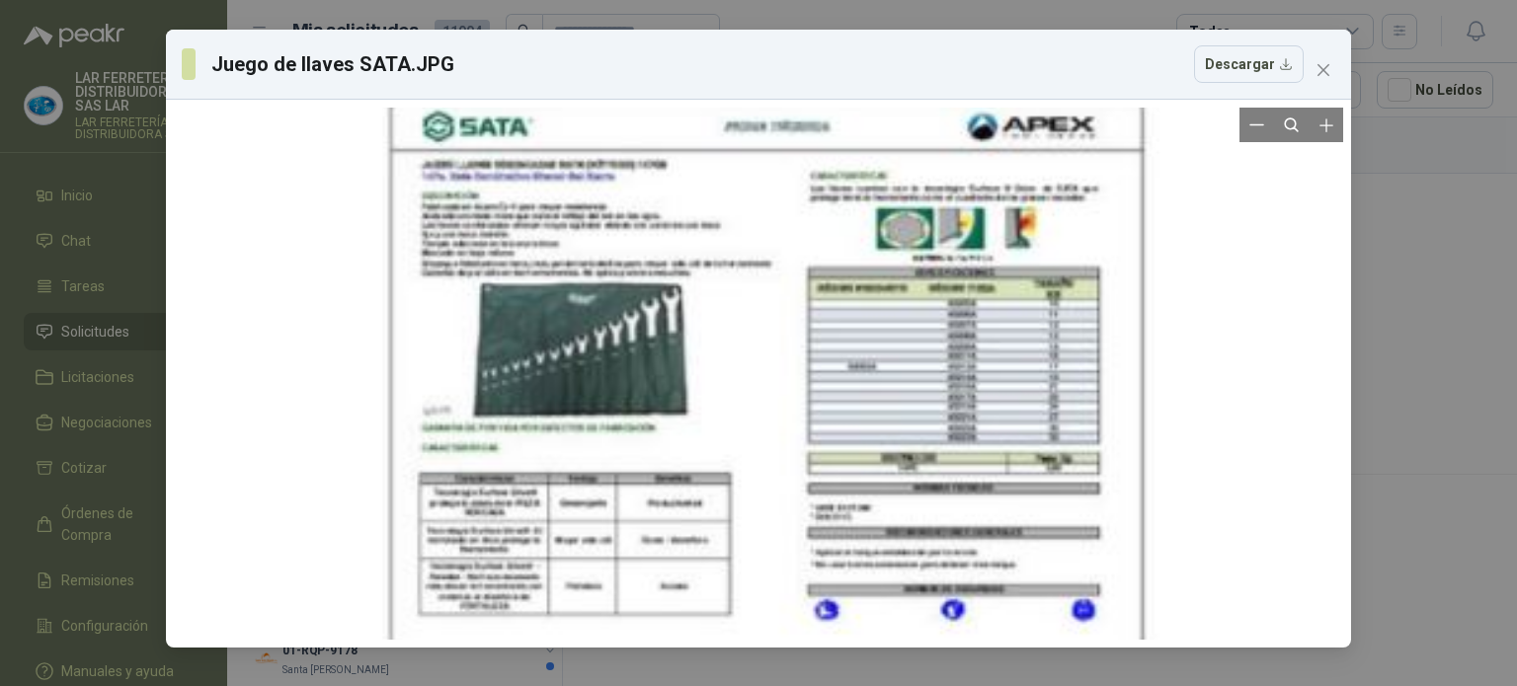
drag, startPoint x: 1041, startPoint y: 540, endPoint x: 1063, endPoint y: 340, distance: 201.6
click at [1063, 340] on div at bounding box center [780, 384] width 796 height 1341
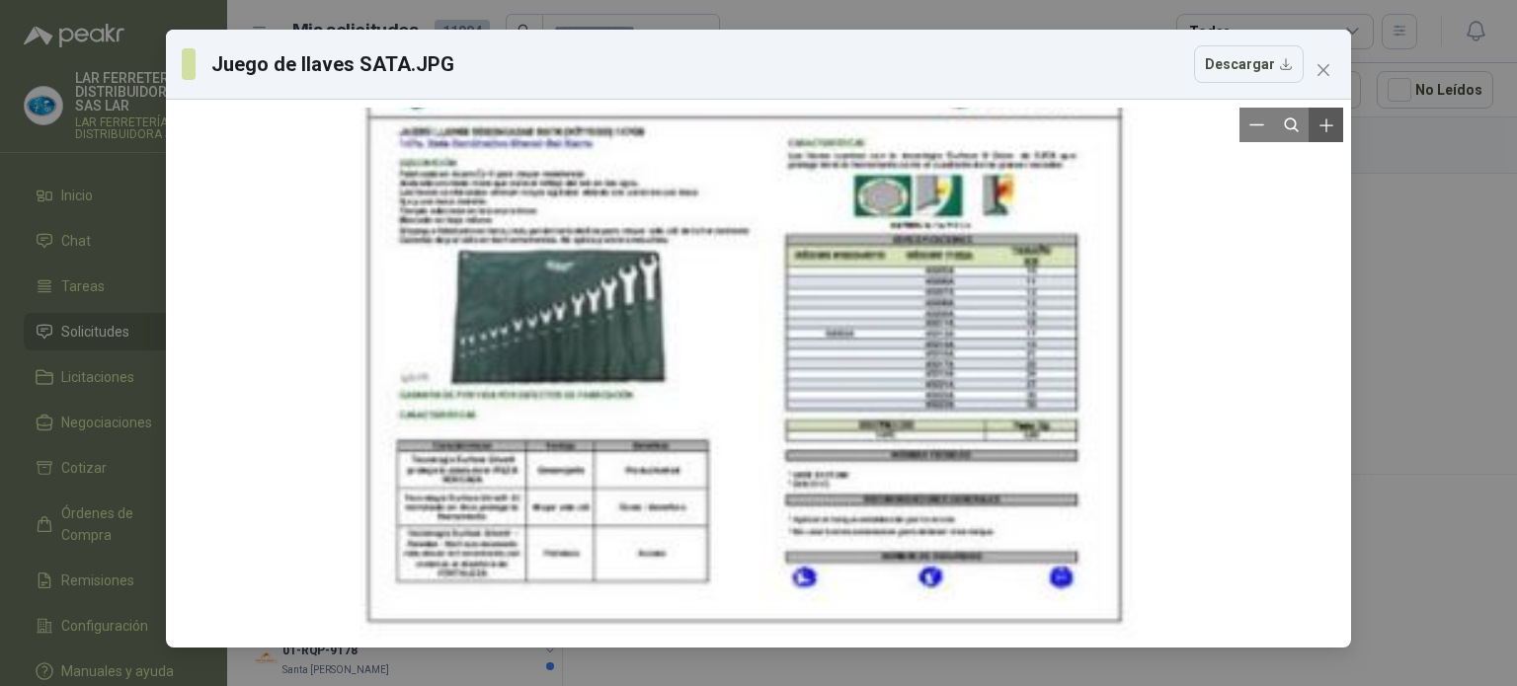
click at [1334, 121] on icon "Zoom in" at bounding box center [1326, 126] width 20 height 20
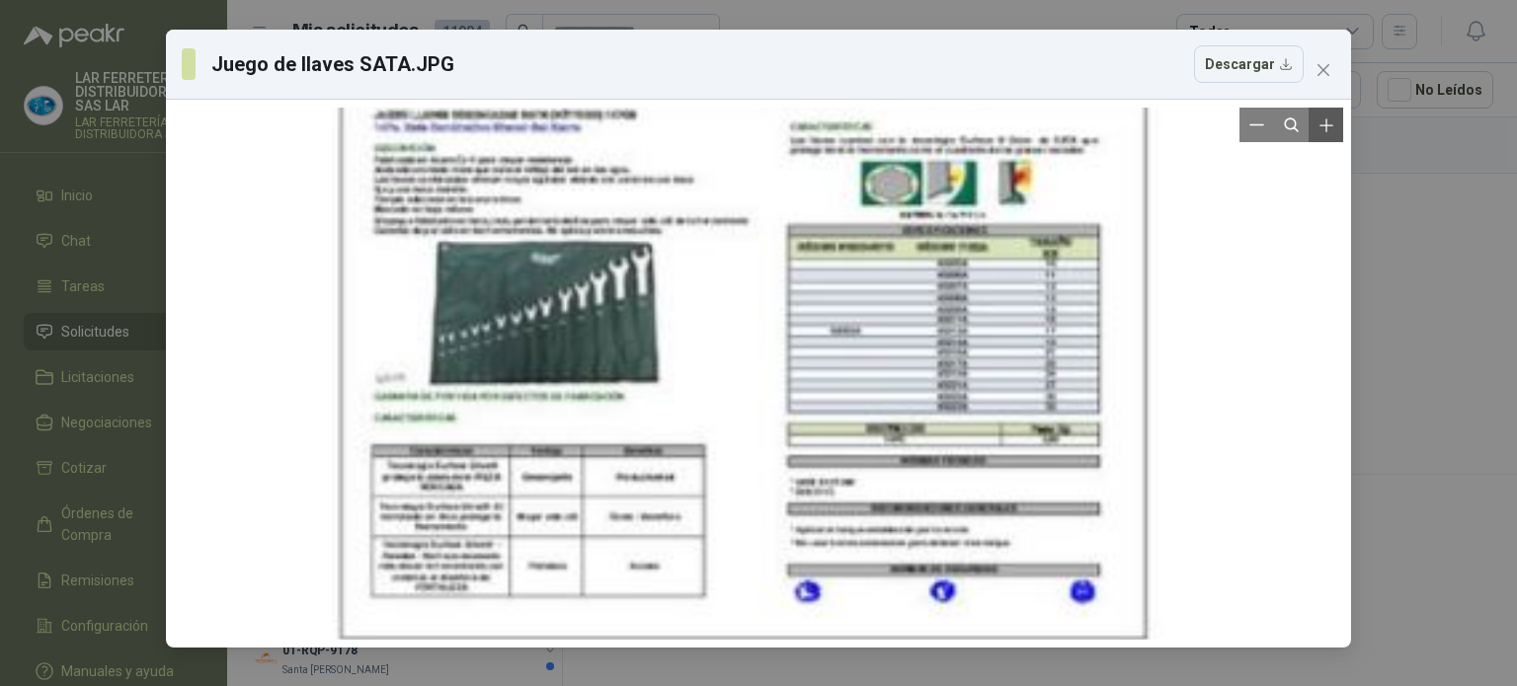
click at [1334, 121] on icon "Zoom in" at bounding box center [1326, 126] width 20 height 20
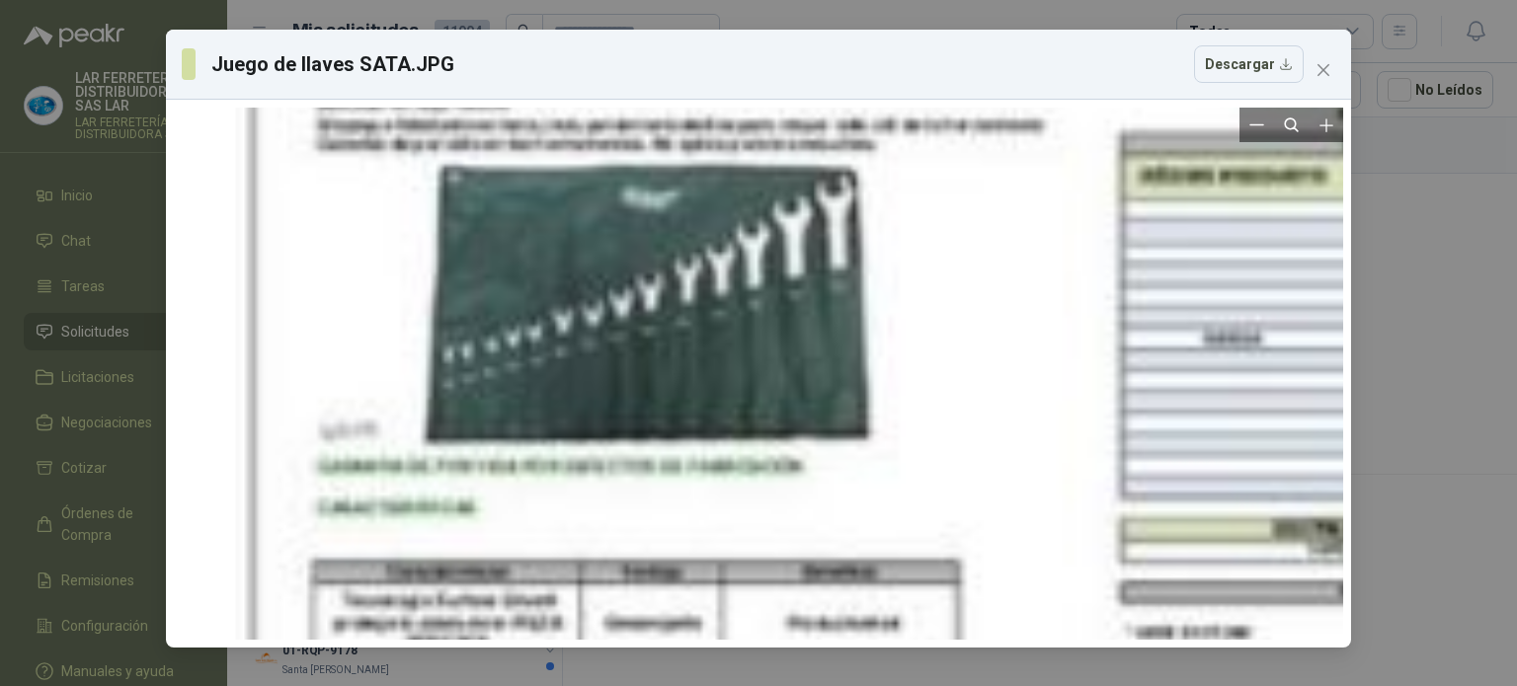
drag, startPoint x: 683, startPoint y: 311, endPoint x: 880, endPoint y: 374, distance: 206.4
click at [880, 374] on div at bounding box center [1064, 375] width 1656 height 2789
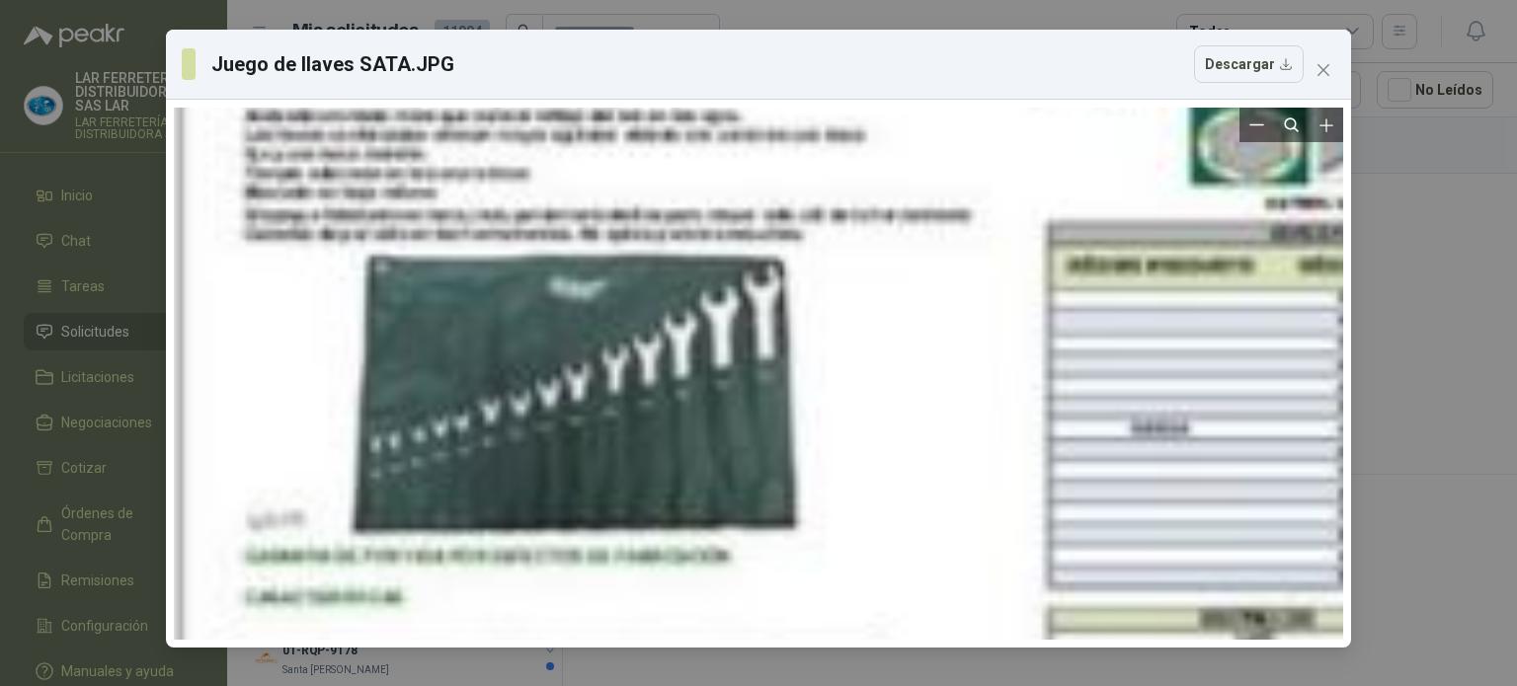
drag, startPoint x: 1047, startPoint y: 327, endPoint x: 1047, endPoint y: 371, distance: 44.4
click at [1047, 371] on div at bounding box center [991, 465] width 1656 height 2789
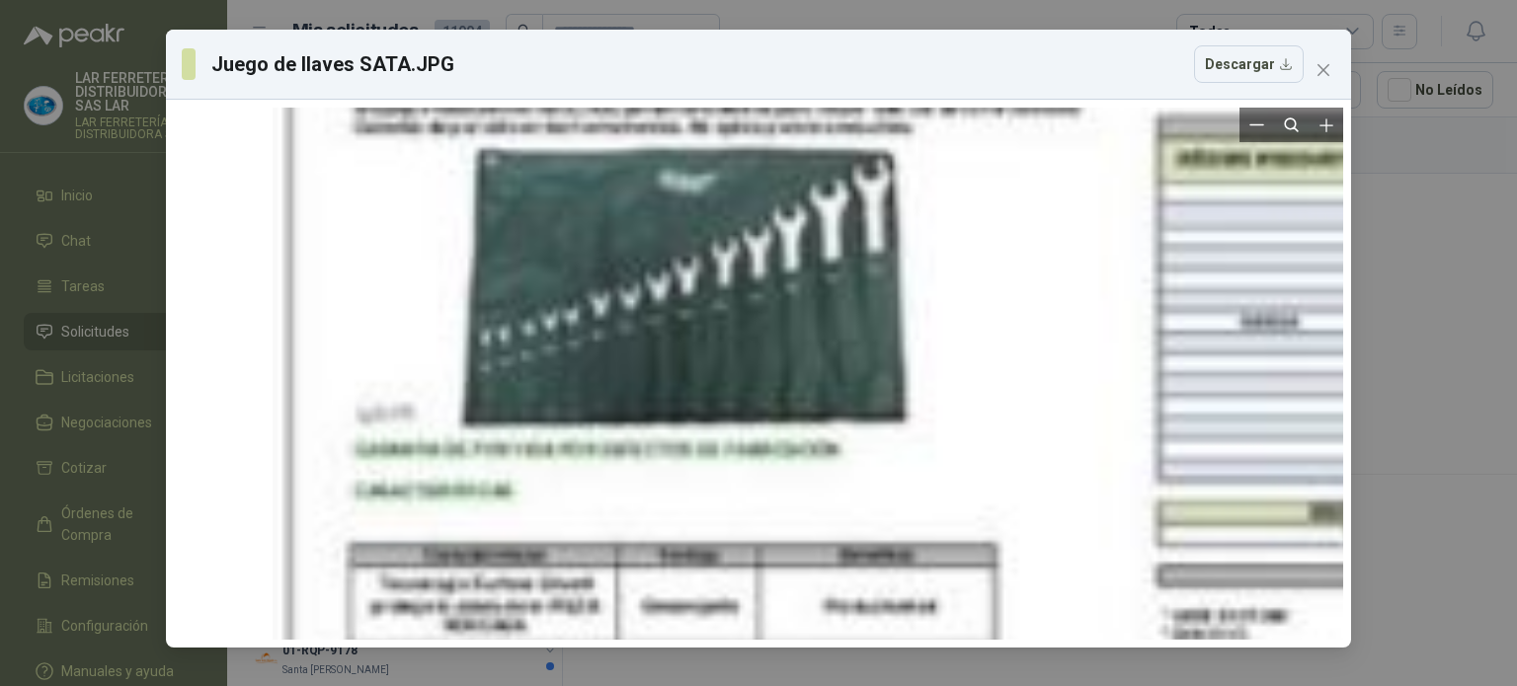
drag, startPoint x: 1047, startPoint y: 371, endPoint x: 1232, endPoint y: 255, distance: 219.2
click at [1232, 255] on div at bounding box center [1101, 358] width 1656 height 2789
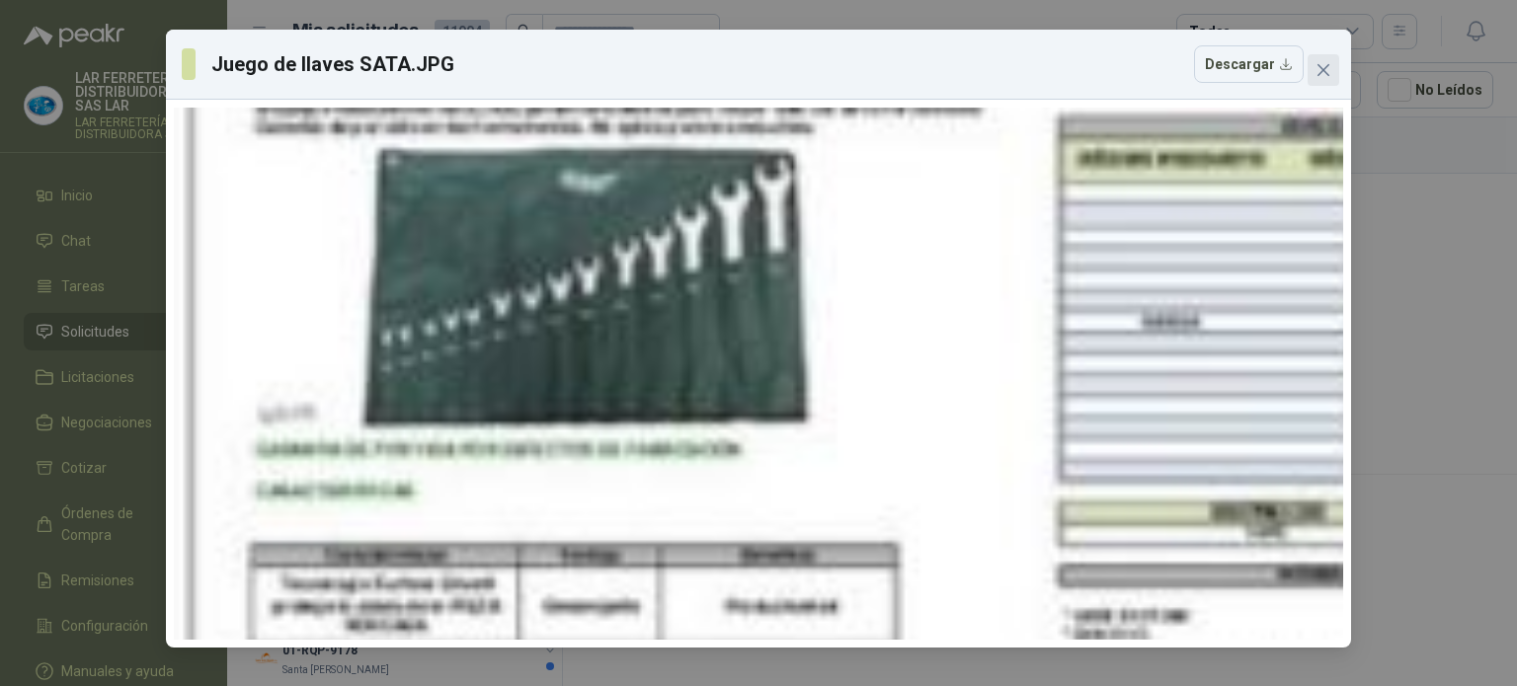
click at [1327, 54] on button "Close" at bounding box center [1323, 70] width 32 height 32
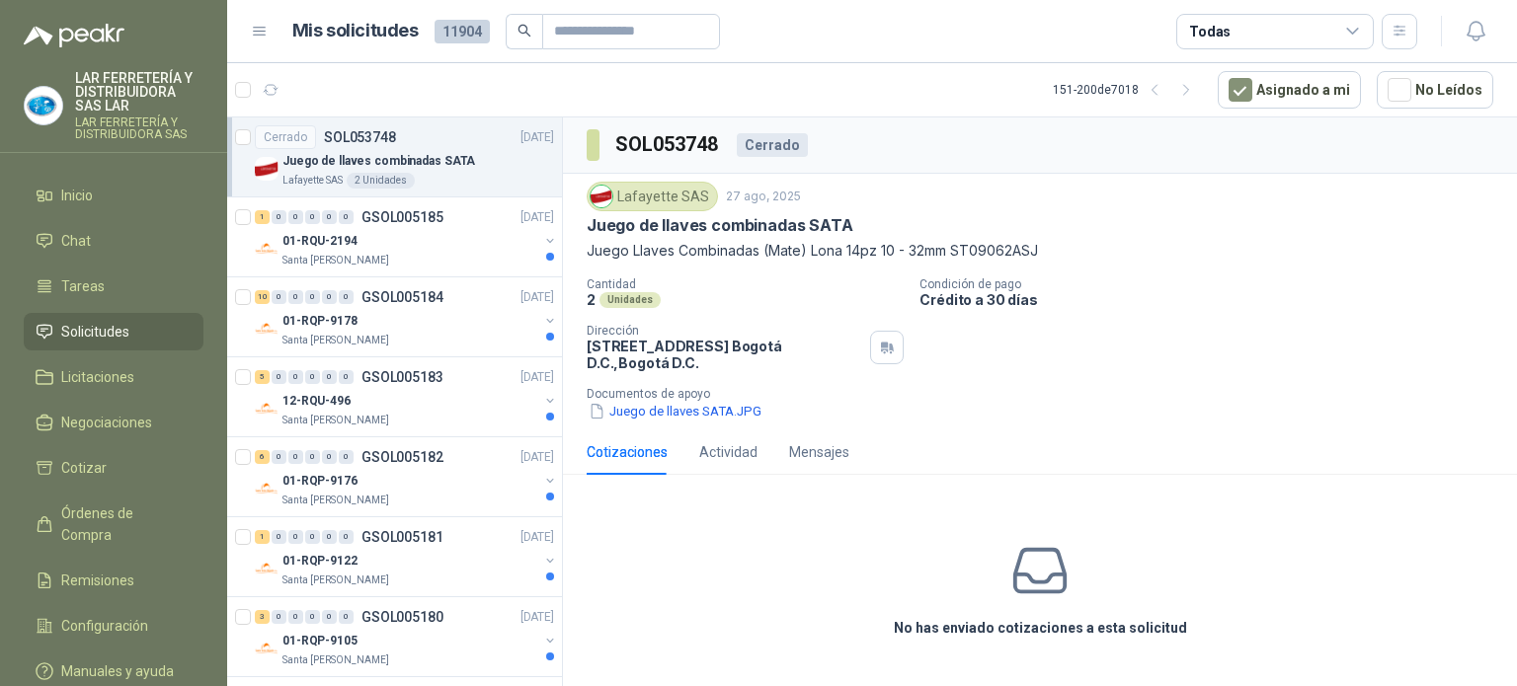
scroll to position [1086, 0]
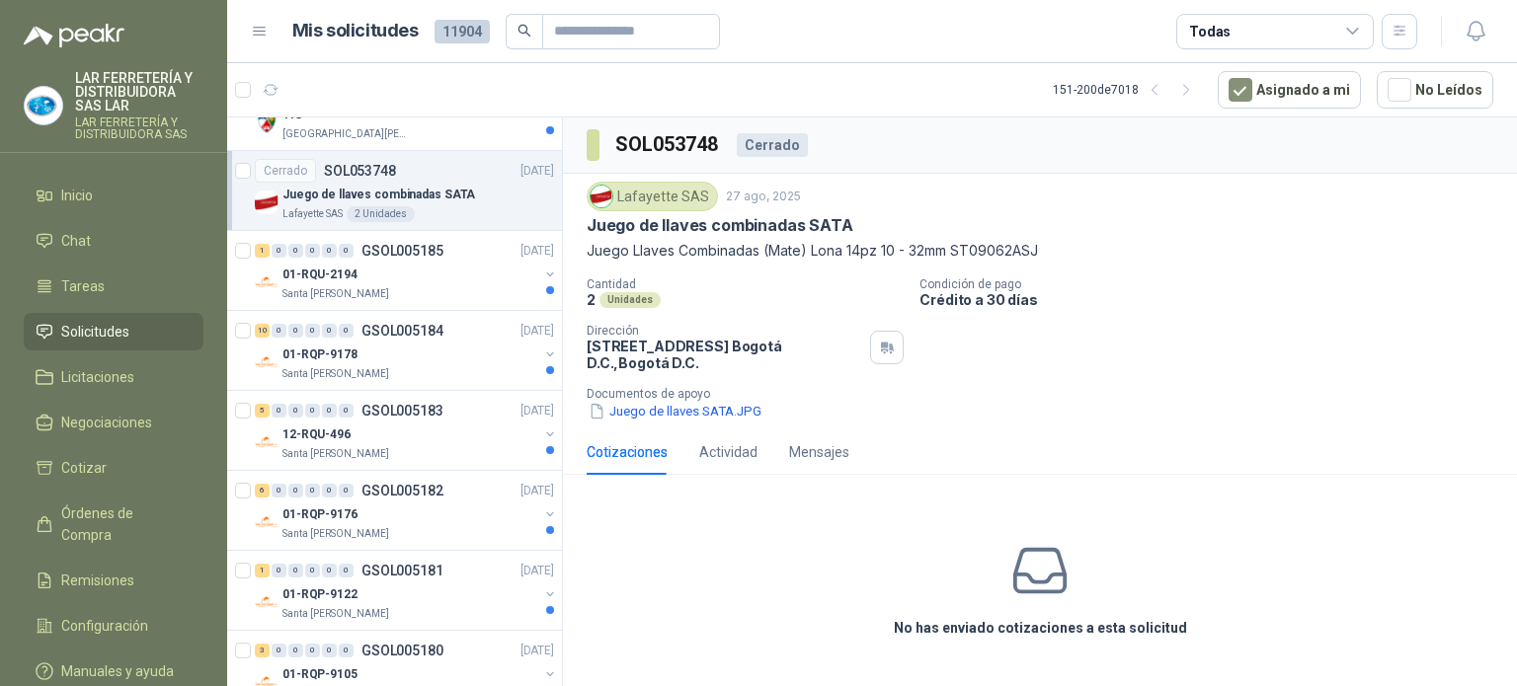
click at [464, 194] on div "Juego de llaves combinadas SATA" at bounding box center [418, 195] width 272 height 24
click at [654, 421] on button "Juego de llaves SATA.JPG" at bounding box center [675, 411] width 177 height 21
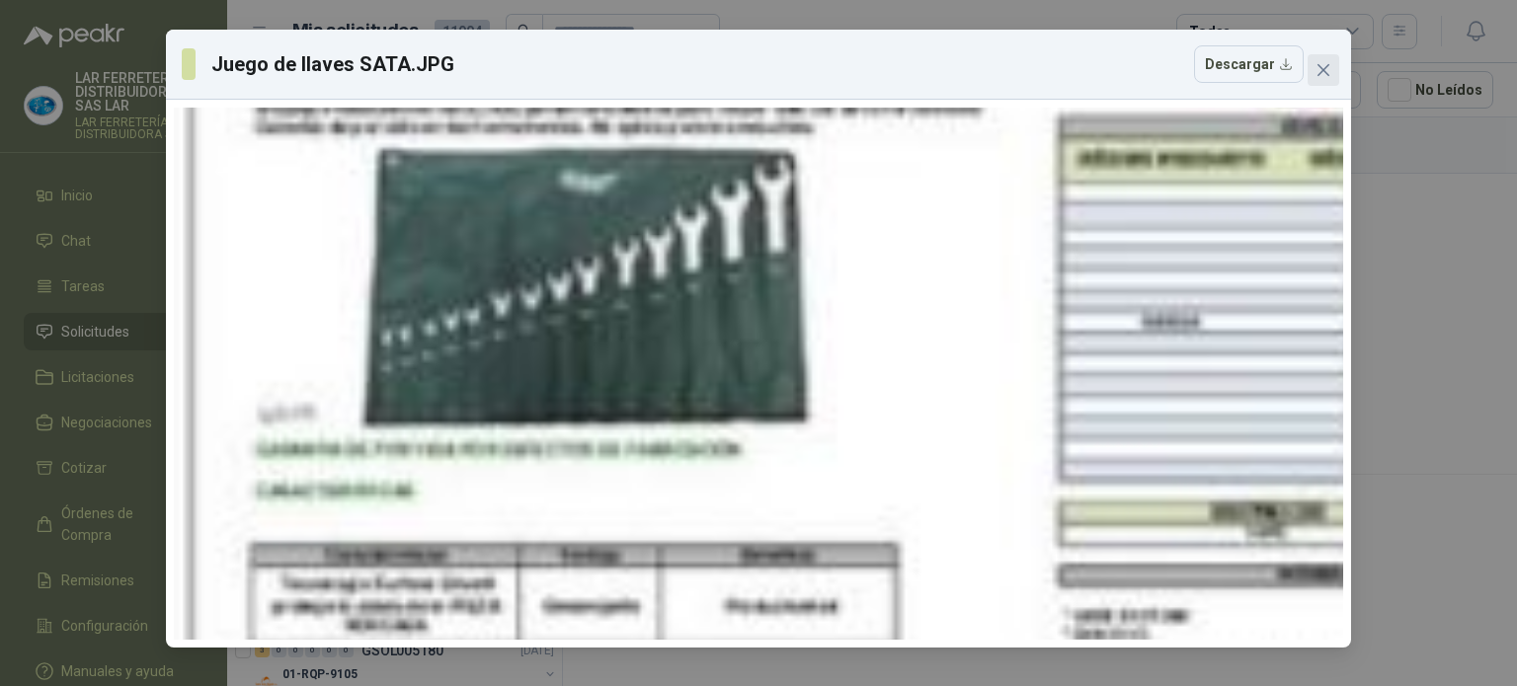
click at [1323, 71] on icon "close" at bounding box center [1323, 70] width 16 height 16
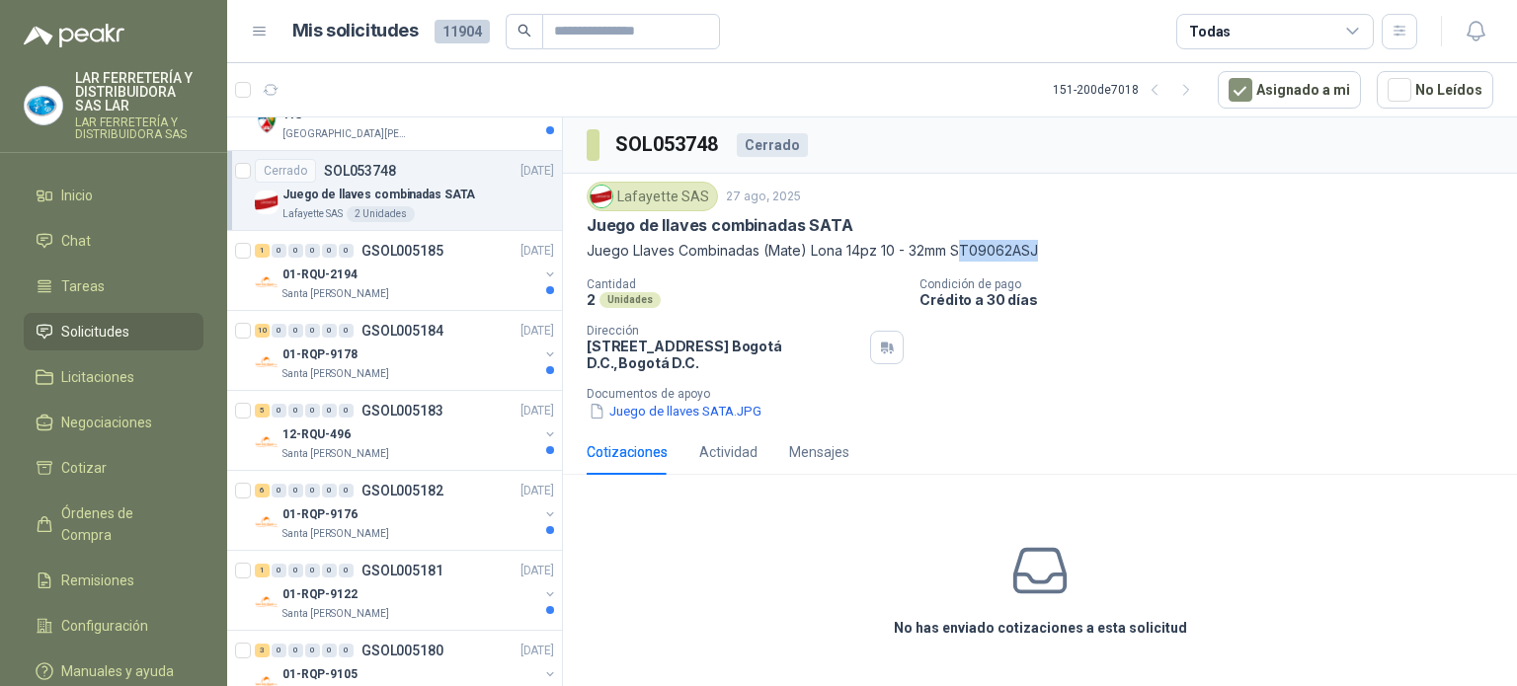
drag, startPoint x: 1042, startPoint y: 247, endPoint x: 958, endPoint y: 240, distance: 84.2
click at [958, 240] on p "Juego Llaves Combinadas (Mate) Lona 14pz 10 - 32mm ST09062ASJ" at bounding box center [1040, 251] width 906 height 22
click at [937, 262] on div "Lafayette SAS [DATE] Juego de llaves combinadas SATA Juego Llaves Combinadas (M…" at bounding box center [1040, 302] width 906 height 240
click at [962, 252] on p "Juego Llaves Combinadas (Mate) Lona 14pz 10 - 32mm ST09062ASJ" at bounding box center [1040, 251] width 906 height 22
drag, startPoint x: 955, startPoint y: 252, endPoint x: 1064, endPoint y: 244, distance: 109.9
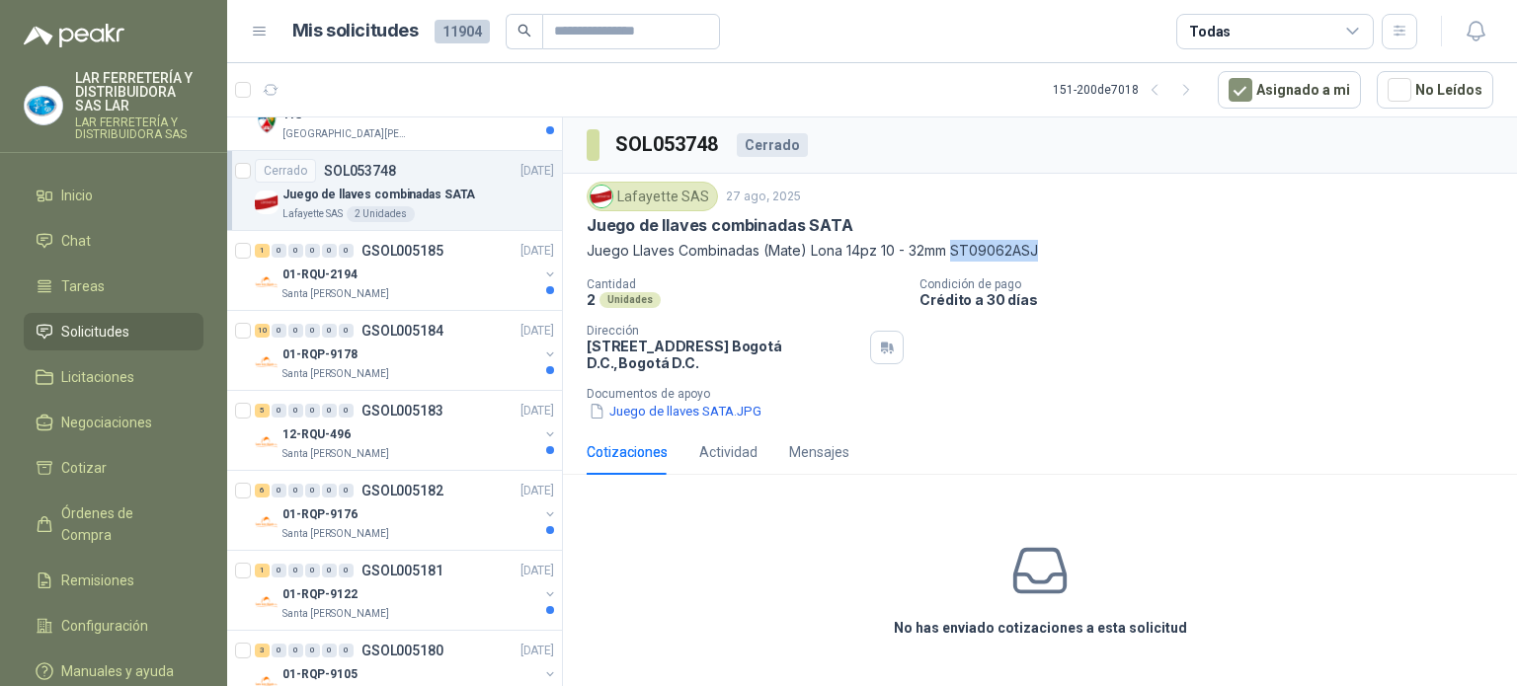
click at [1064, 244] on p "Juego Llaves Combinadas (Mate) Lona 14pz 10 - 32mm ST09062ASJ" at bounding box center [1040, 251] width 906 height 22
copy p "ST09062ASJ"
click at [1027, 564] on icon at bounding box center [1040, 571] width 62 height 62
click at [1043, 615] on div "No has enviado cotizaciones a esta solicitud" at bounding box center [1040, 590] width 954 height 198
click at [1019, 614] on div "No has enviado cotizaciones a esta solicitud" at bounding box center [1040, 590] width 954 height 198
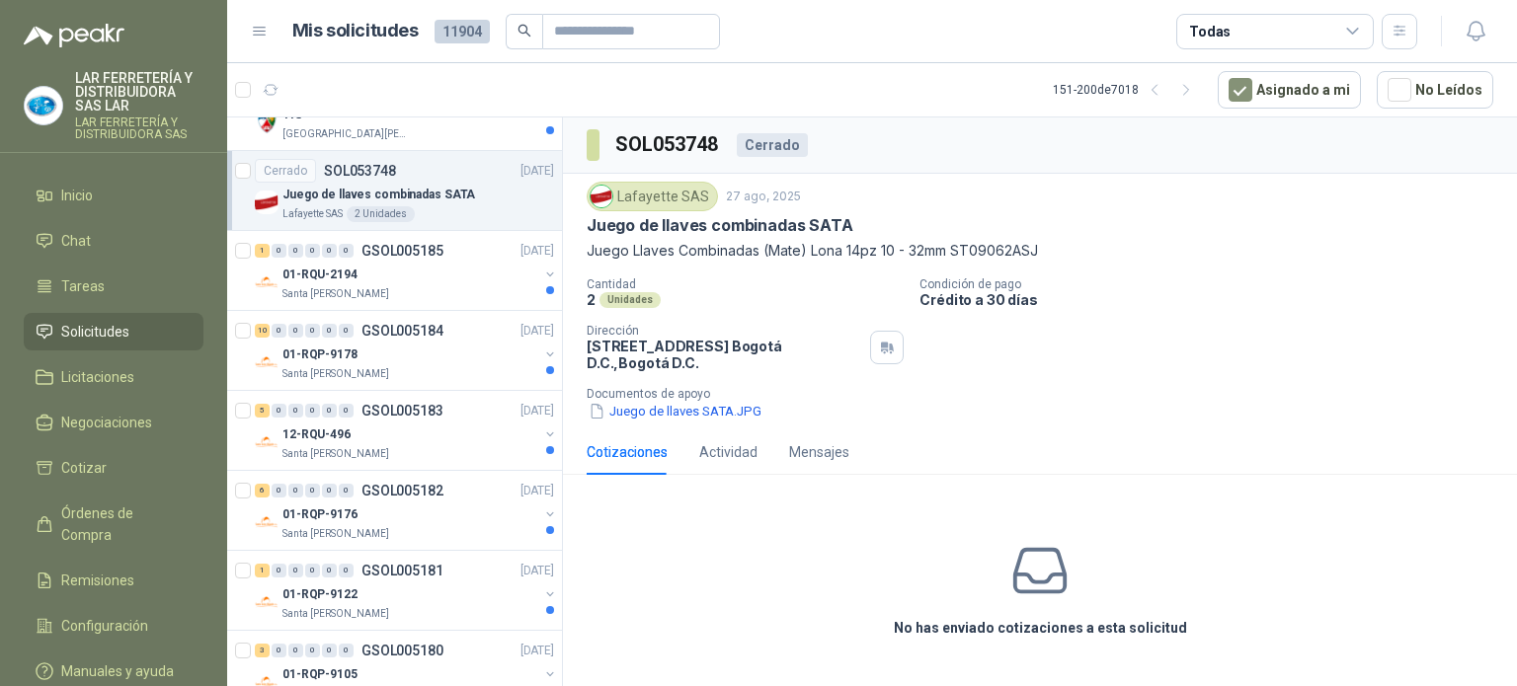
click at [973, 580] on div "No has enviado cotizaciones a esta solicitud" at bounding box center [1040, 590] width 954 height 198
click at [1024, 566] on icon at bounding box center [1040, 571] width 62 height 62
click at [967, 397] on p "Documentos de apoyo" at bounding box center [1048, 394] width 922 height 14
click at [1020, 576] on icon at bounding box center [1040, 571] width 62 height 62
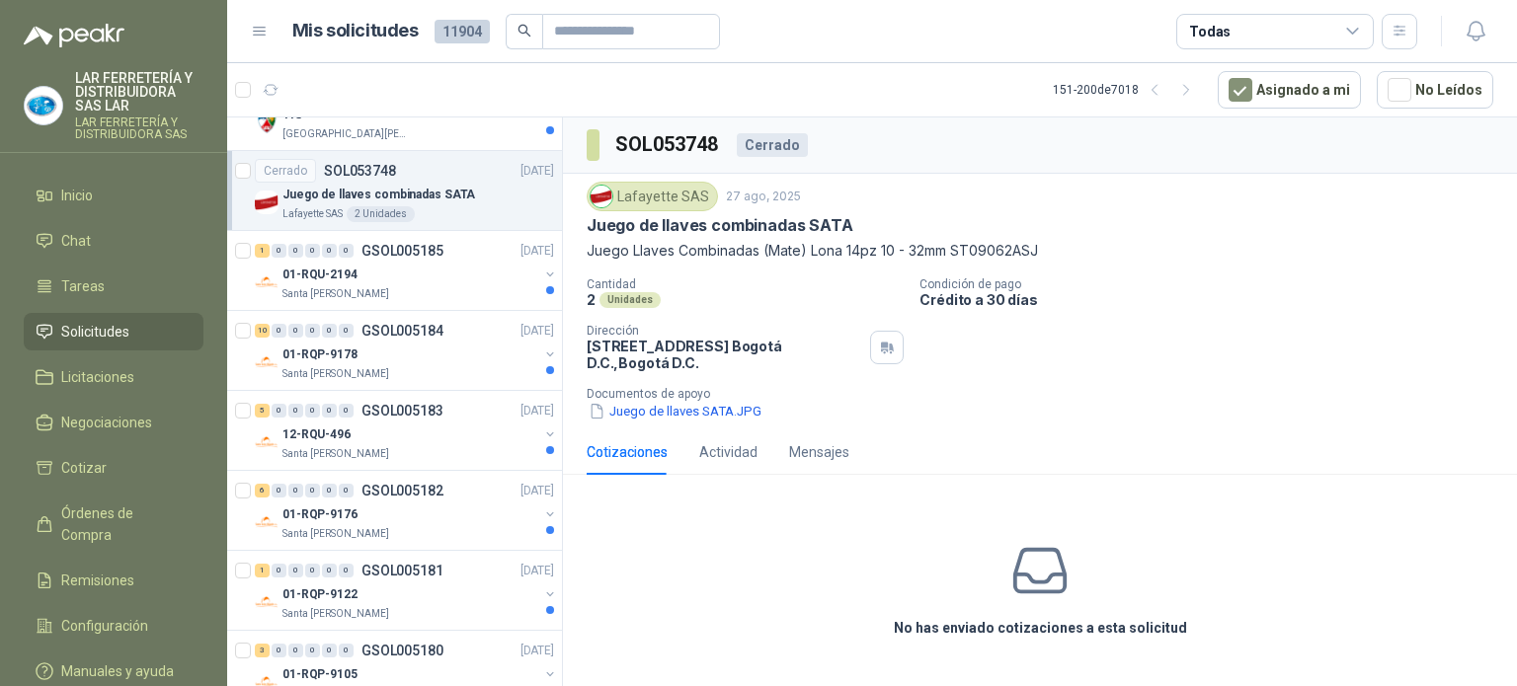
click at [1023, 634] on h3 "No has enviado cotizaciones a esta solicitud" at bounding box center [1040, 628] width 293 height 22
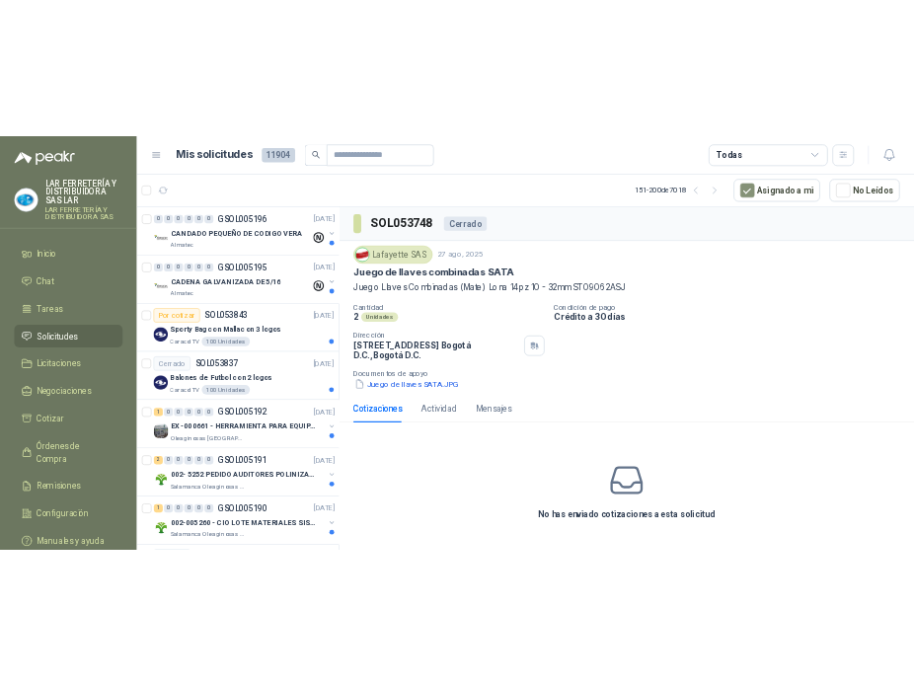
scroll to position [0, 0]
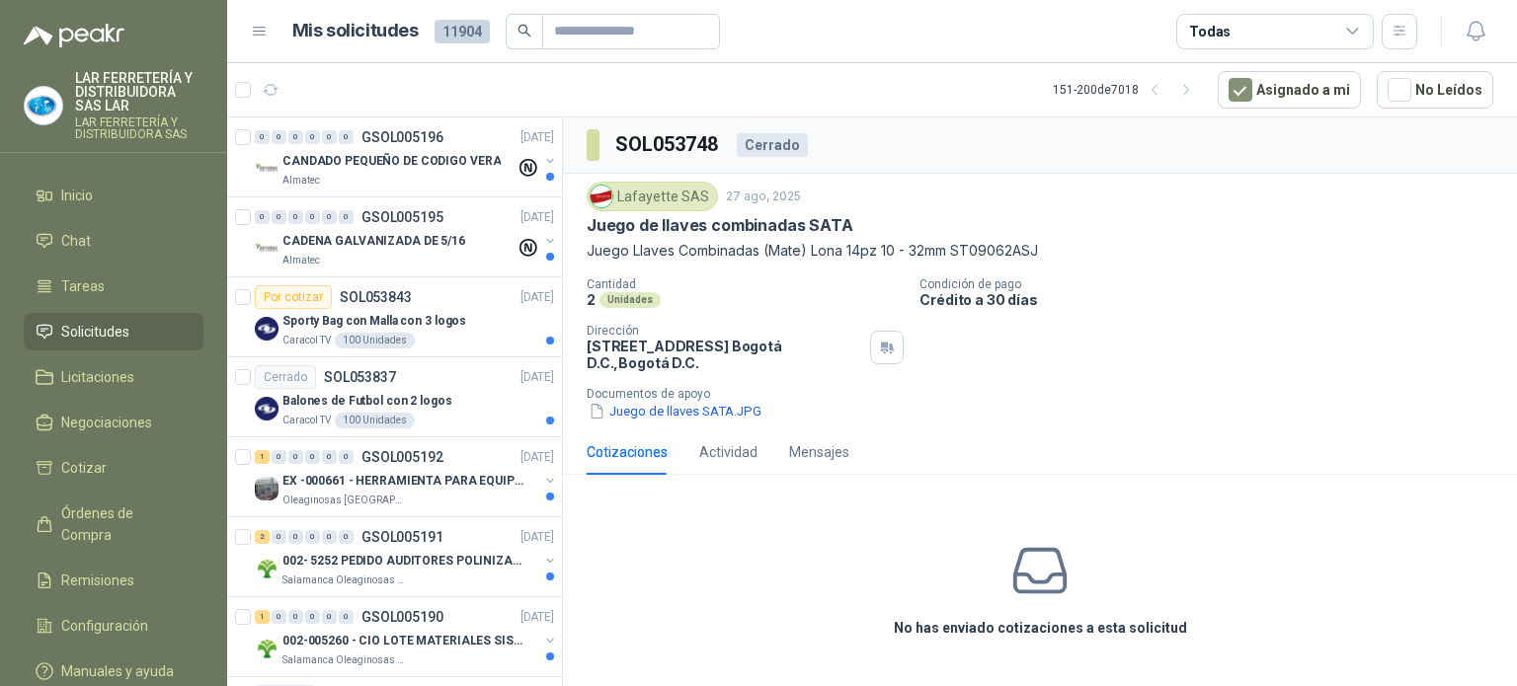
click at [80, 315] on link "Solicitudes" at bounding box center [114, 332] width 180 height 38
click at [79, 331] on span "Solicitudes" at bounding box center [95, 332] width 68 height 22
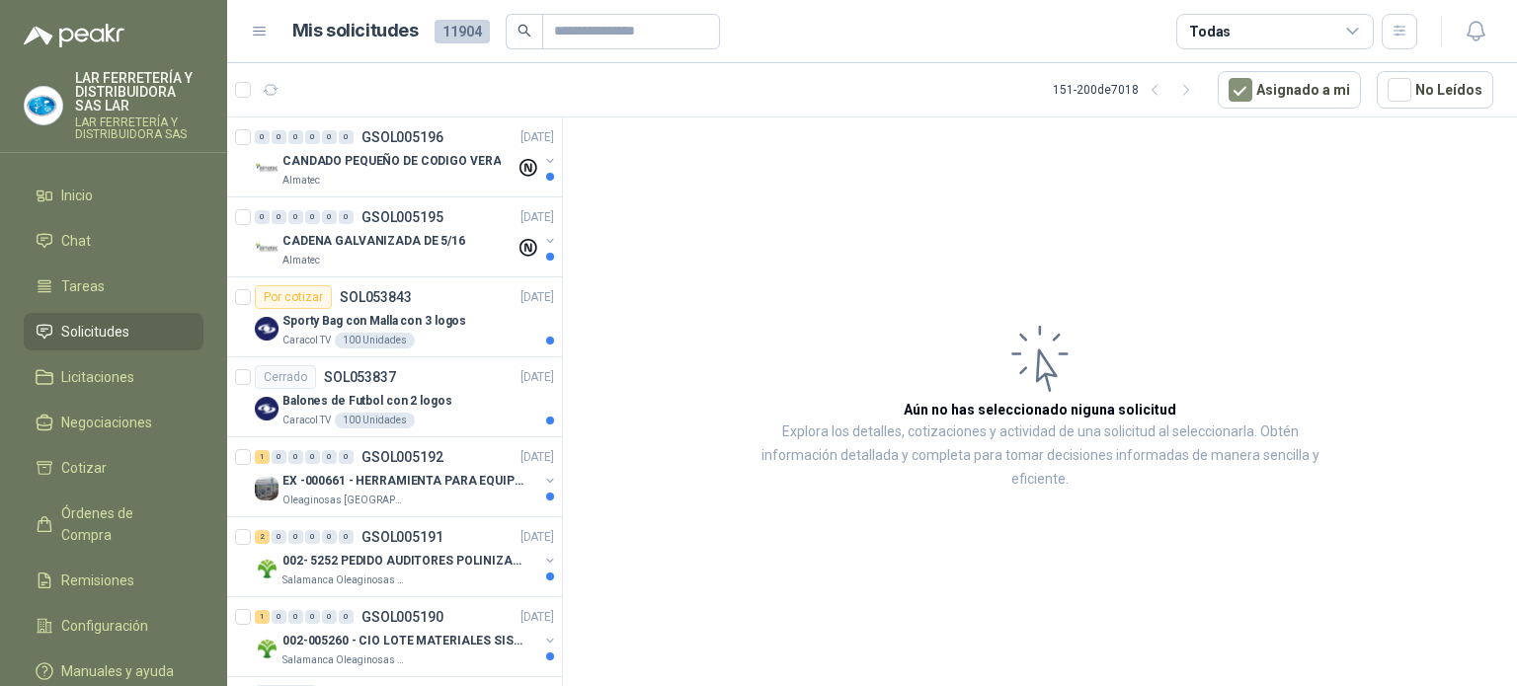
click at [144, 335] on li "Solicitudes" at bounding box center [114, 332] width 156 height 22
